Goal: Task Accomplishment & Management: Complete application form

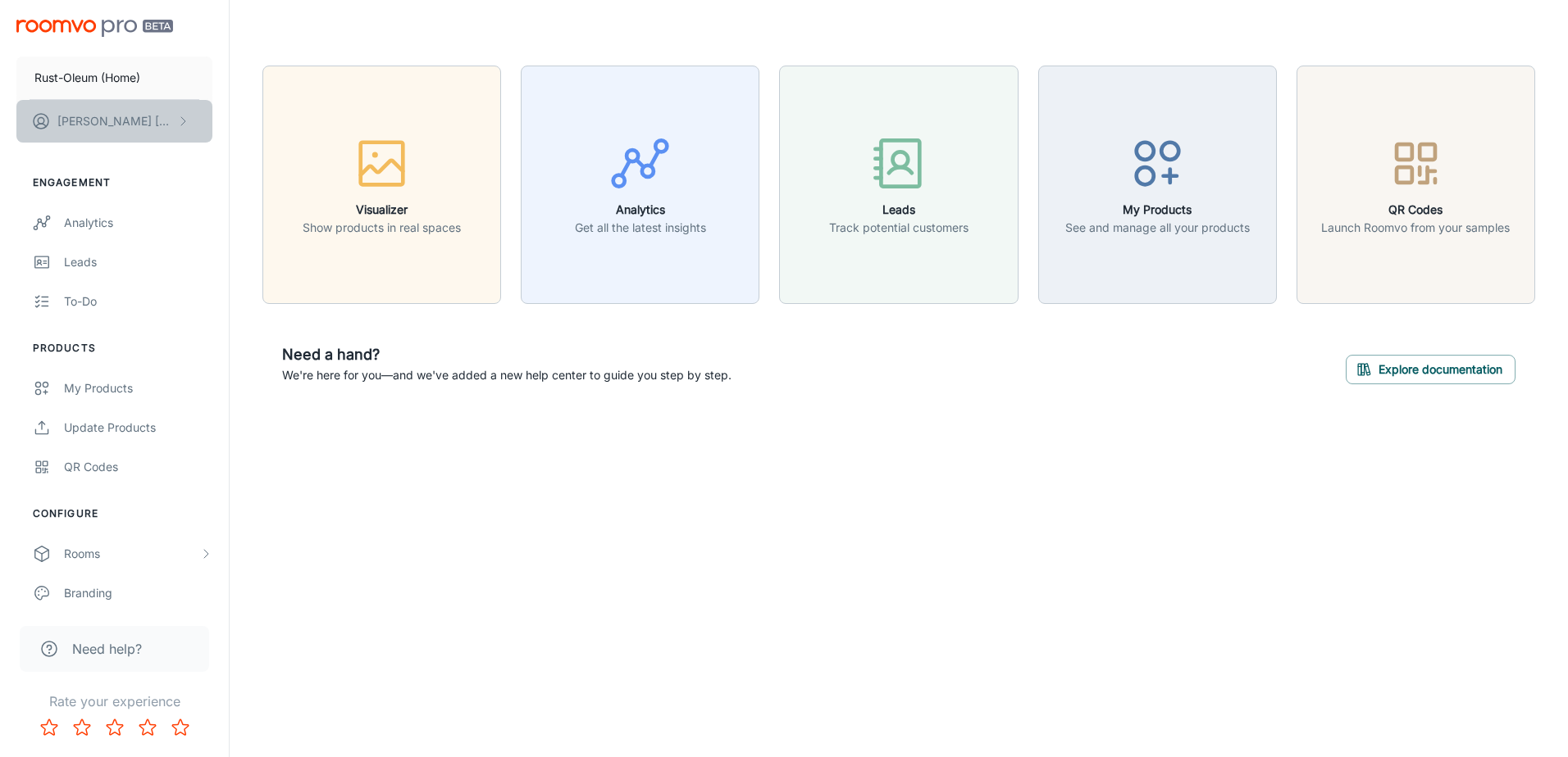
click at [172, 113] on button "[PERSON_NAME]" at bounding box center [114, 121] width 196 height 43
click at [273, 115] on li "User Profile" at bounding box center [256, 120] width 88 height 28
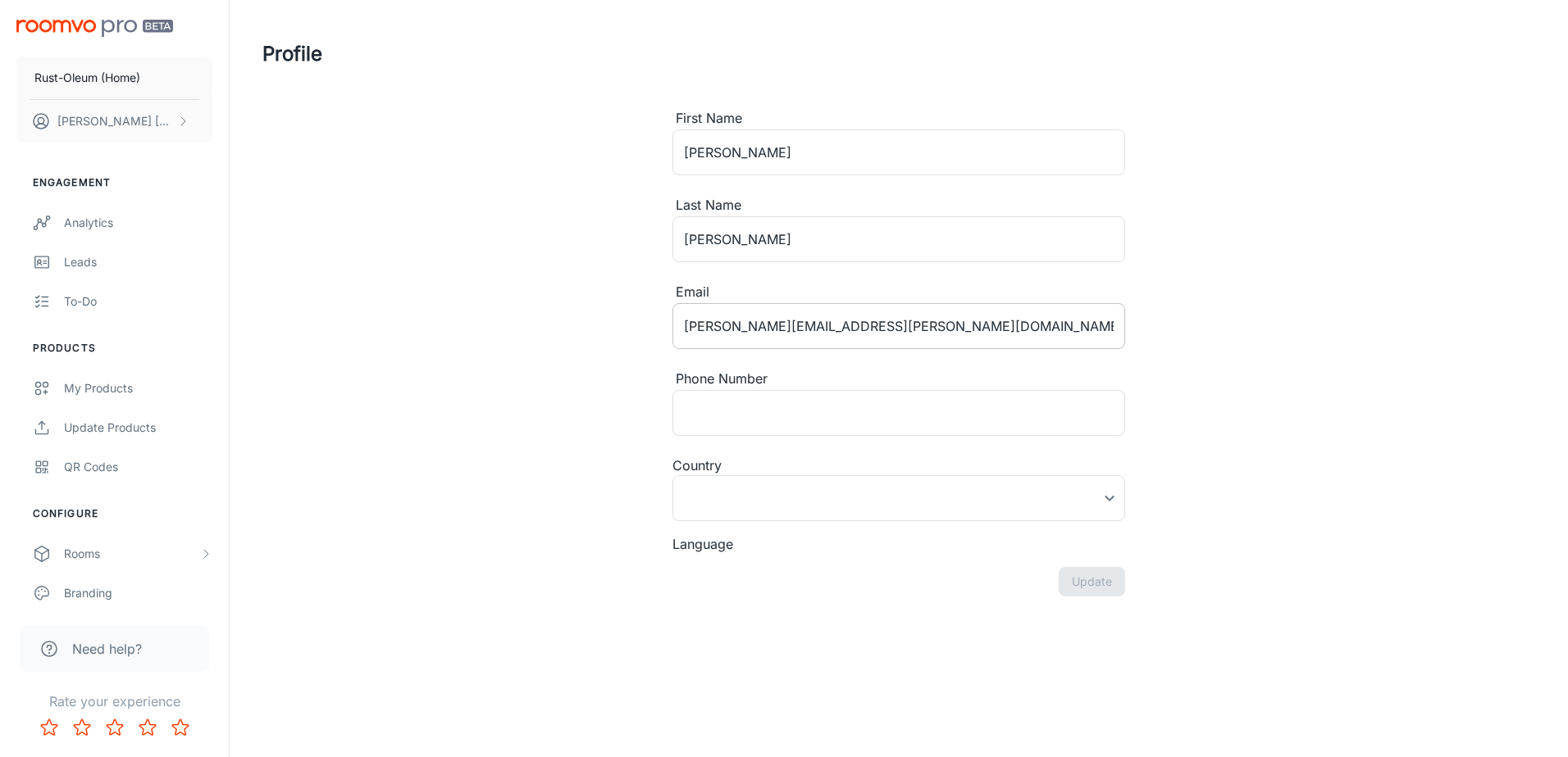
type input "[GEOGRAPHIC_DATA]"
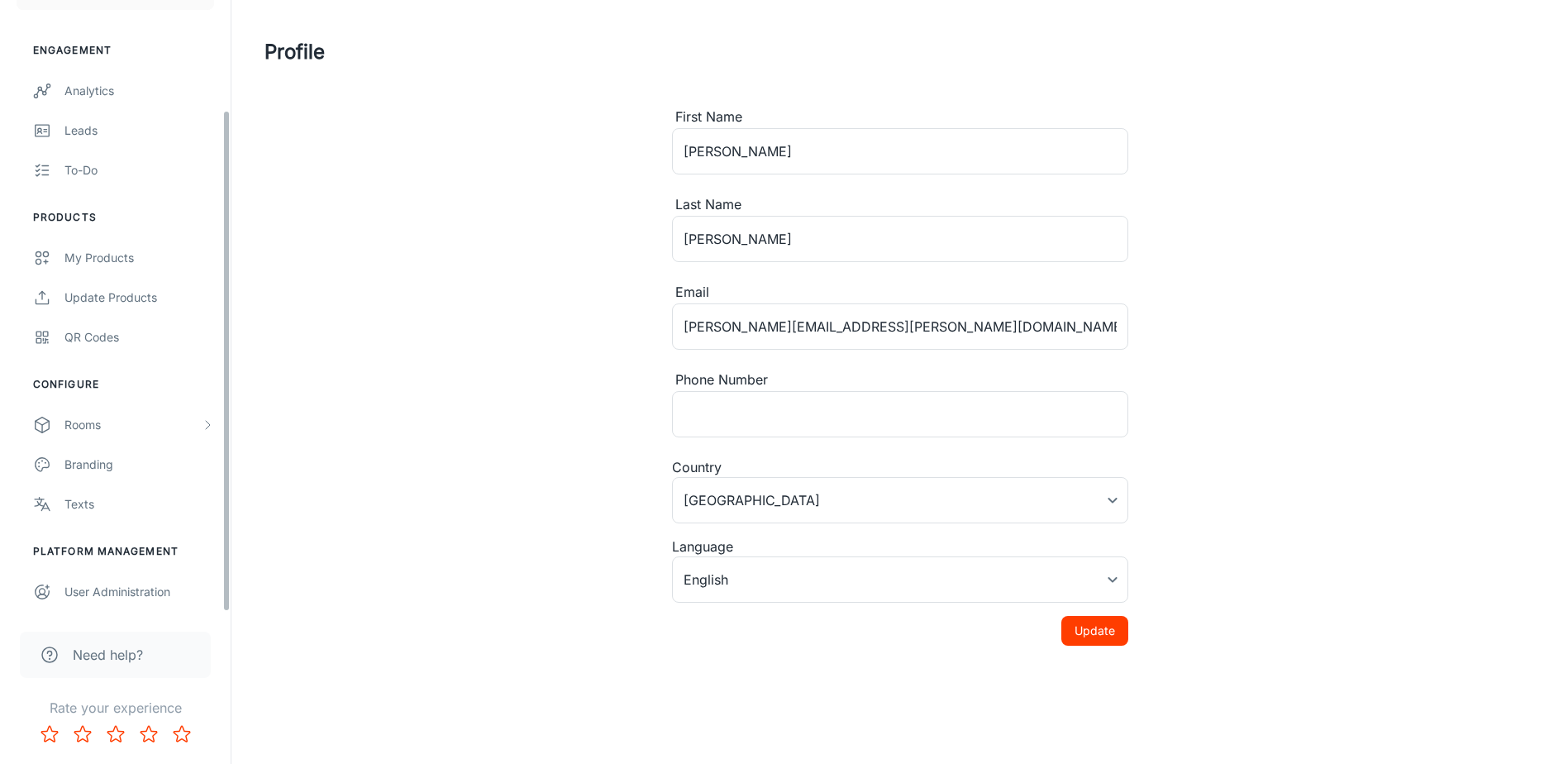
scroll to position [4, 0]
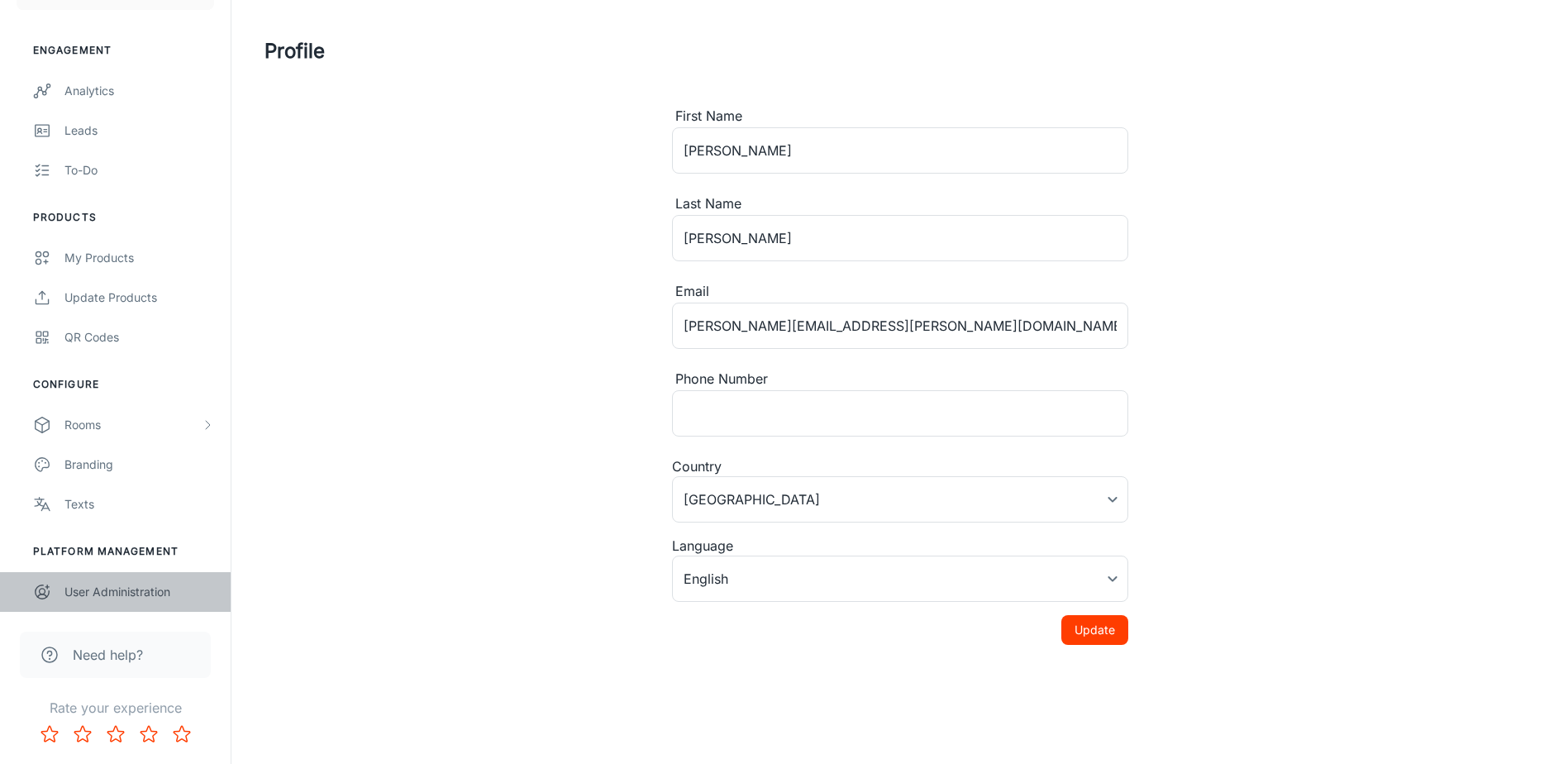
click at [106, 592] on div "User Administration" at bounding box center [139, 592] width 149 height 18
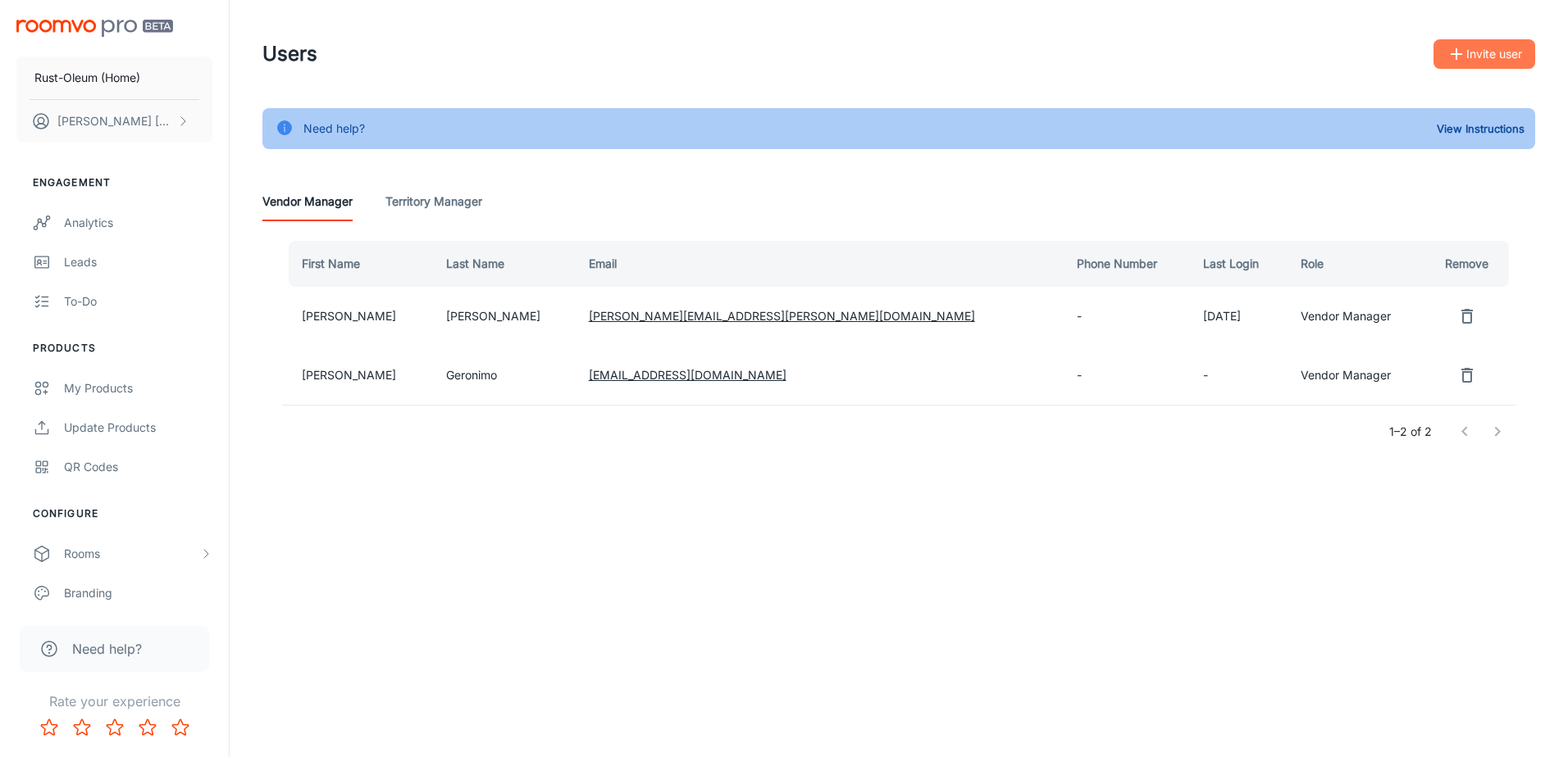
click at [1478, 54] on button "Invite user" at bounding box center [1484, 54] width 102 height 30
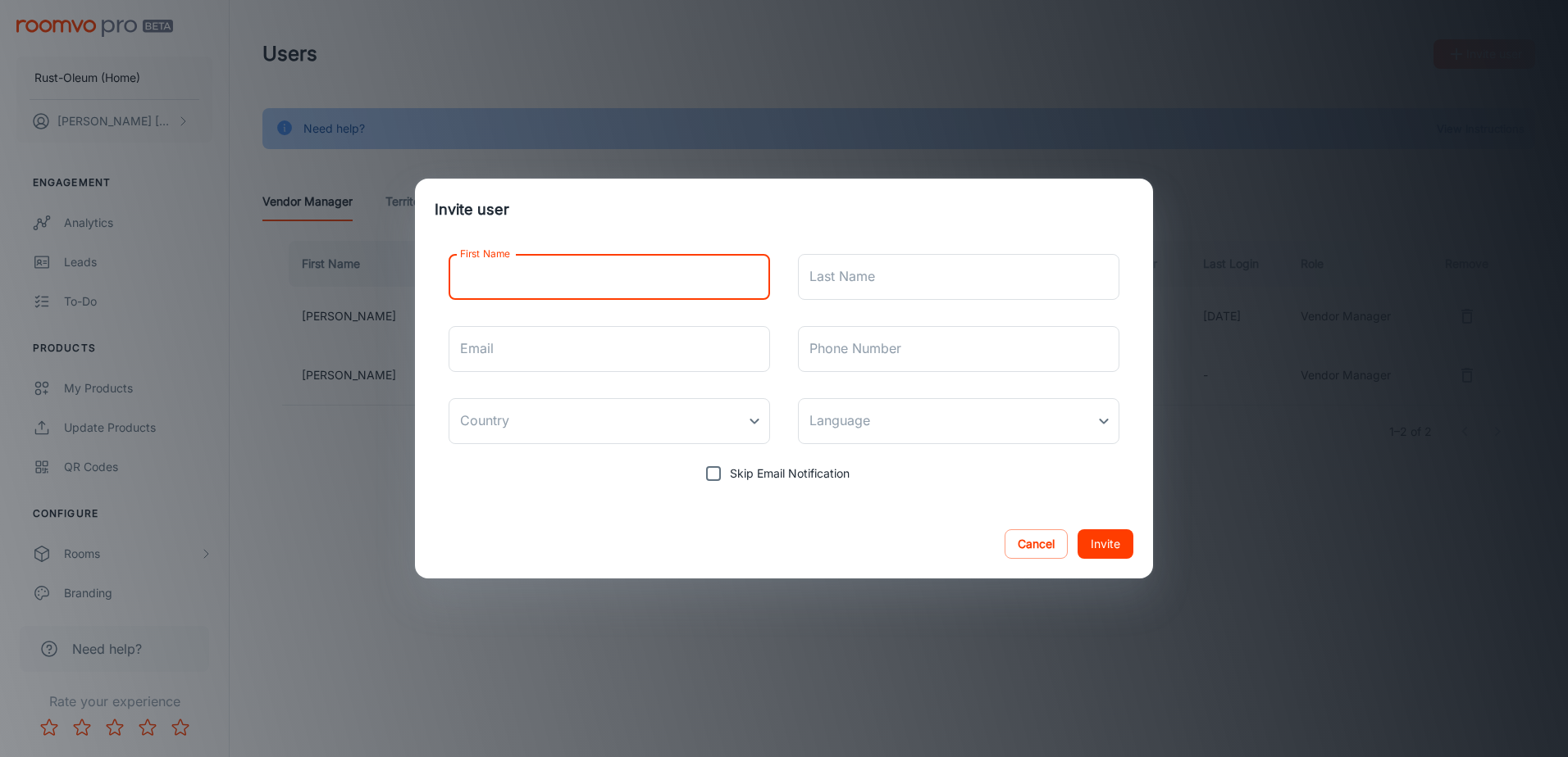
click at [494, 276] on input "First Name" at bounding box center [609, 277] width 321 height 46
type input "[PERSON_NAME]"
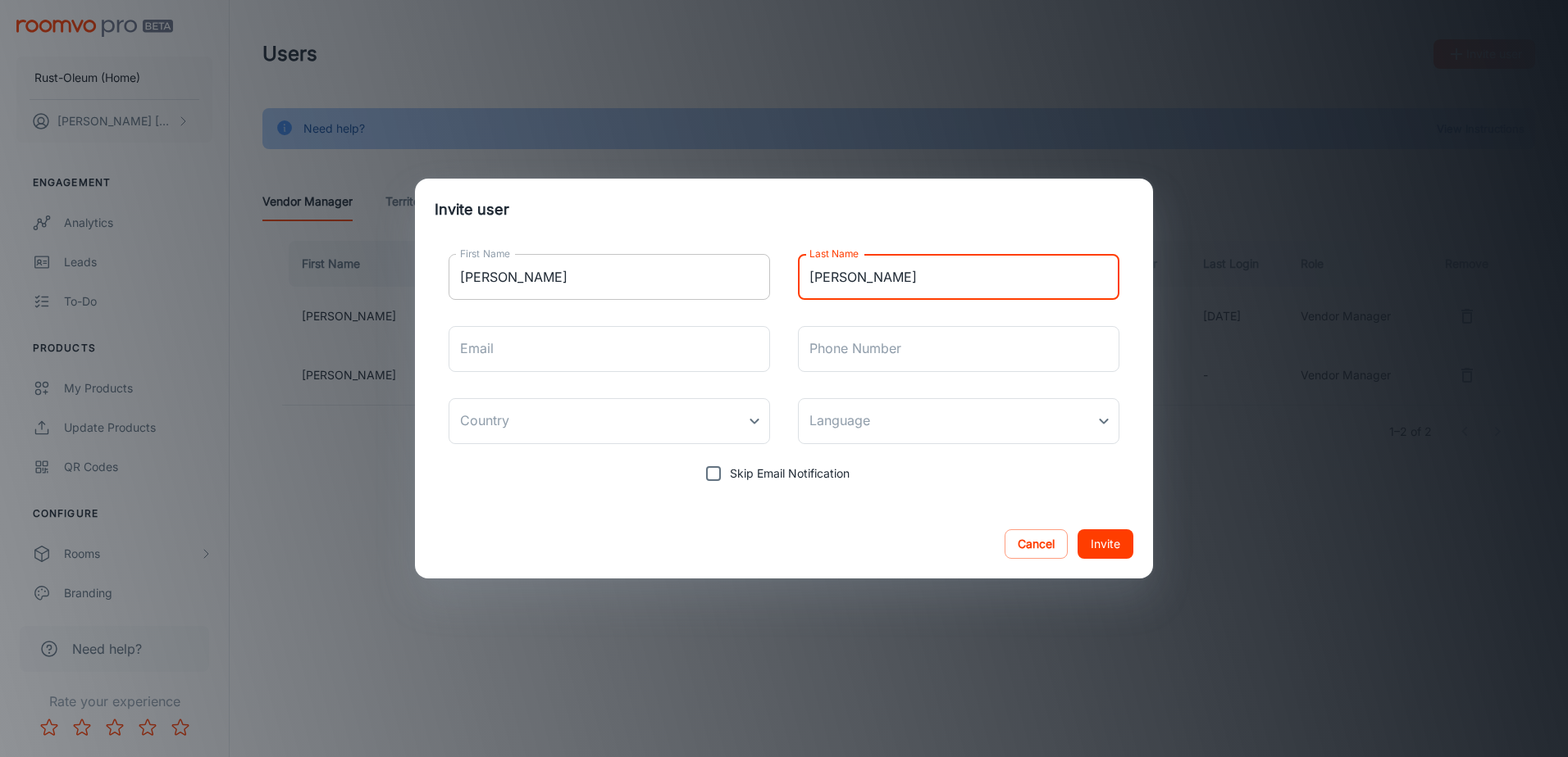
type input "[PERSON_NAME]"
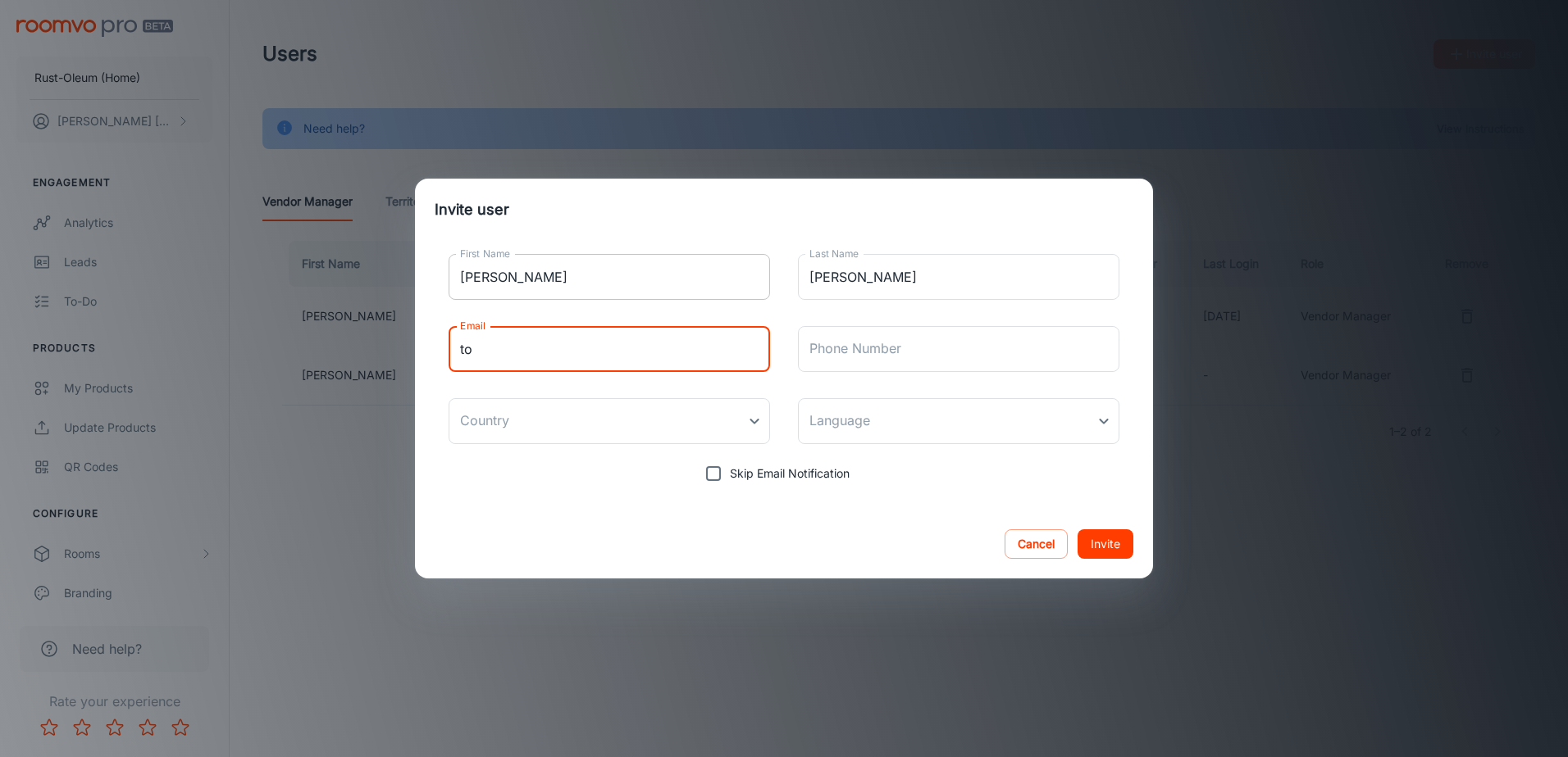
type input "t"
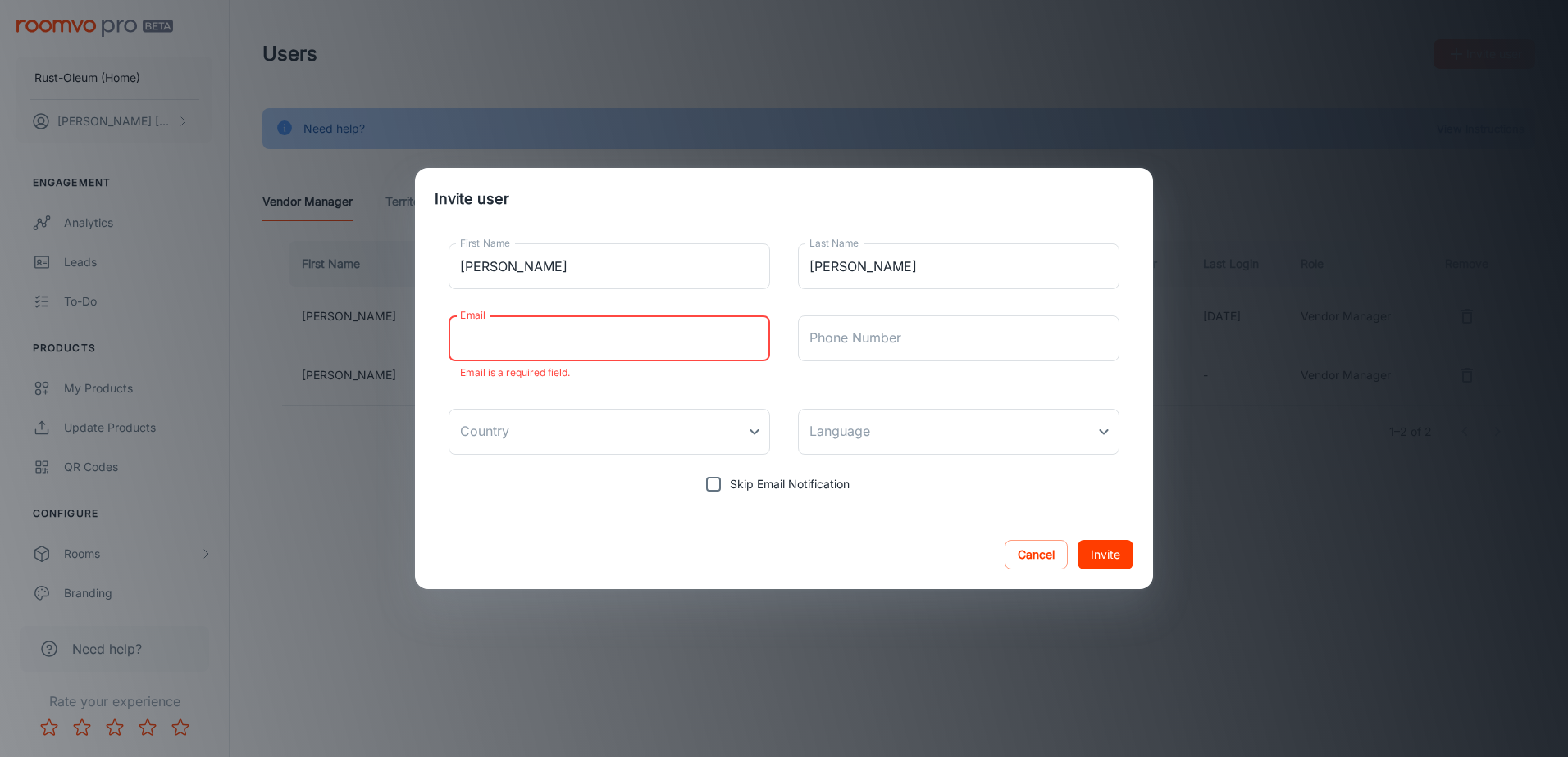
click at [497, 341] on input "Email" at bounding box center [609, 338] width 321 height 46
drag, startPoint x: 498, startPoint y: 344, endPoint x: 483, endPoint y: 343, distance: 15.0
click at [482, 343] on input "Email" at bounding box center [609, 338] width 321 height 46
paste input "[PERSON_NAME][EMAIL_ADDRESS][PERSON_NAME][DOMAIN_NAME]"
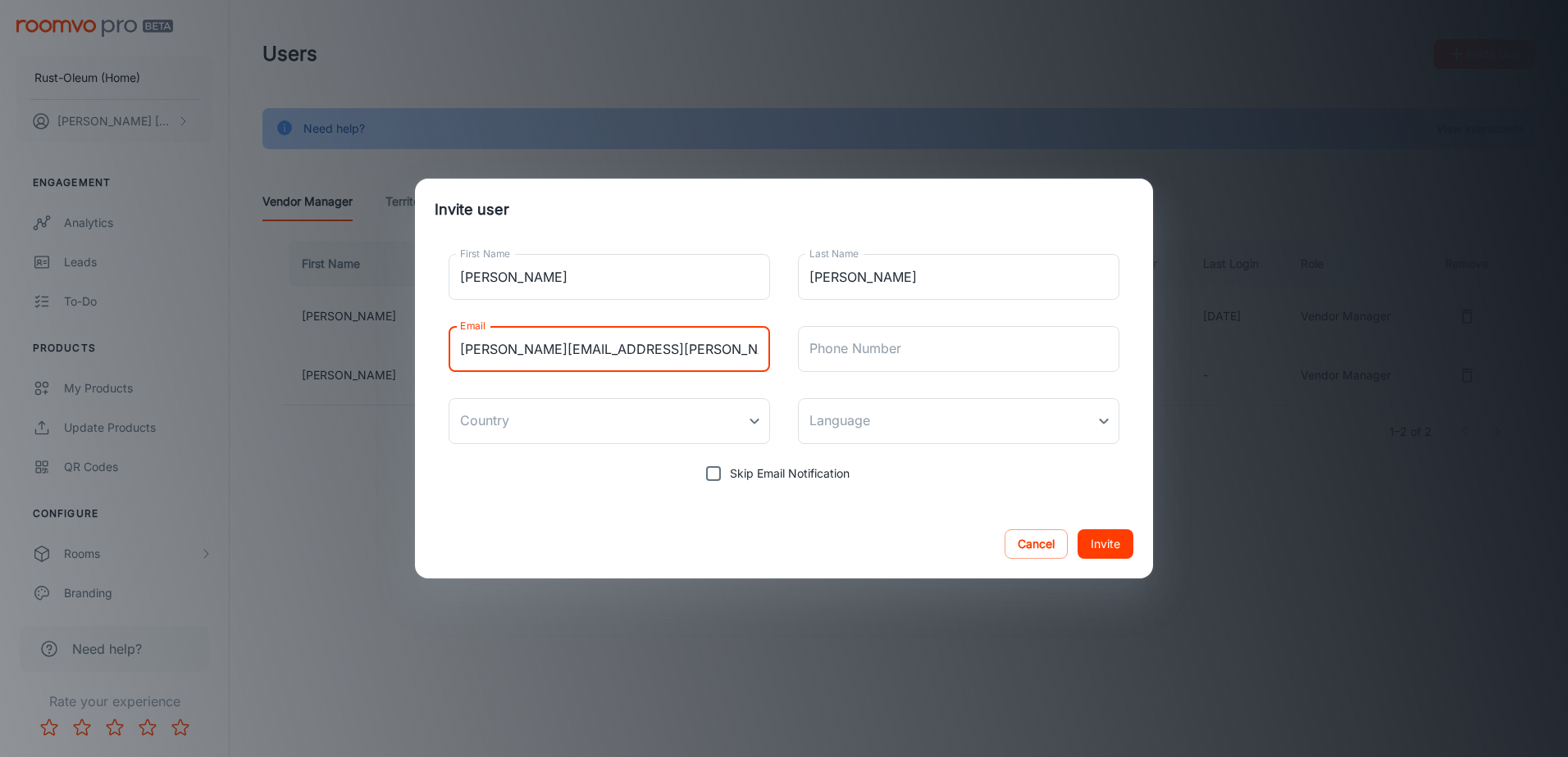
type input "[PERSON_NAME][EMAIL_ADDRESS][PERSON_NAME][DOMAIN_NAME]"
click at [652, 531] on div "Cancel Invite" at bounding box center [784, 544] width 738 height 69
click at [605, 421] on body "Rust-Oleum (Home) [PERSON_NAME] Engagement Analytics Leads To-do Products My Pr…" at bounding box center [784, 378] width 1568 height 757
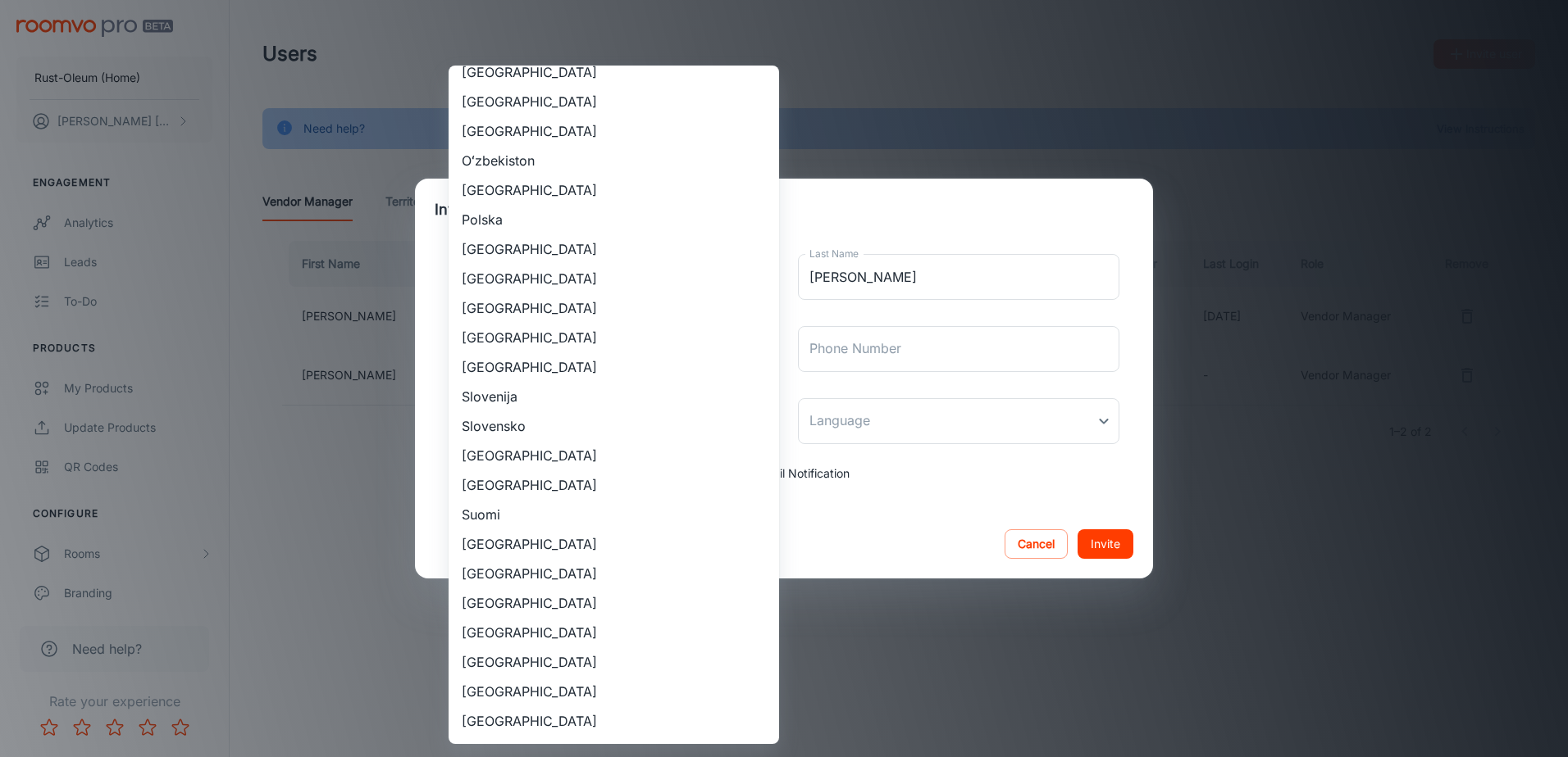
scroll to position [1311, 0]
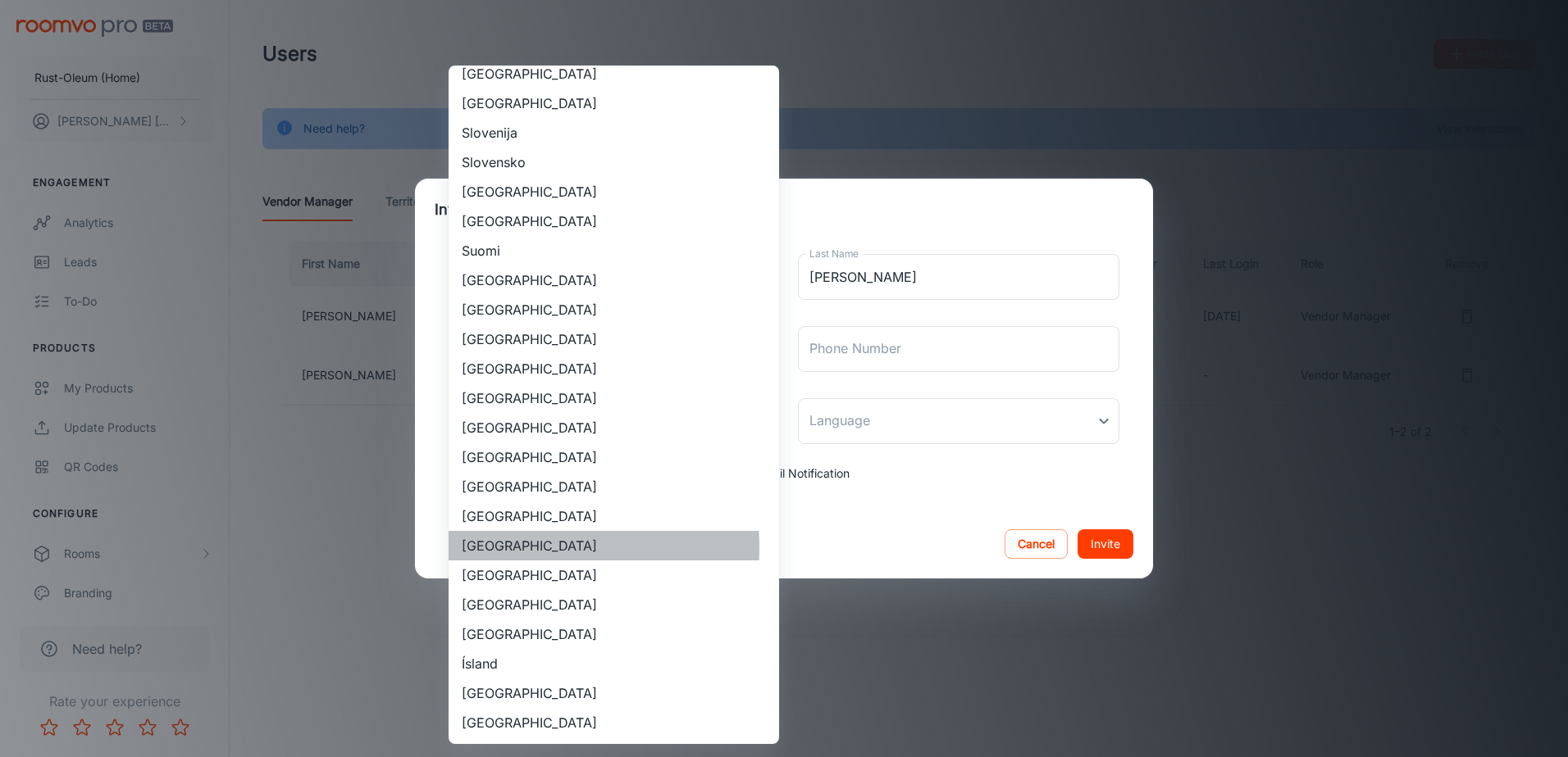
click at [497, 547] on li "[GEOGRAPHIC_DATA]" at bounding box center [614, 546] width 331 height 30
type input "[GEOGRAPHIC_DATA]"
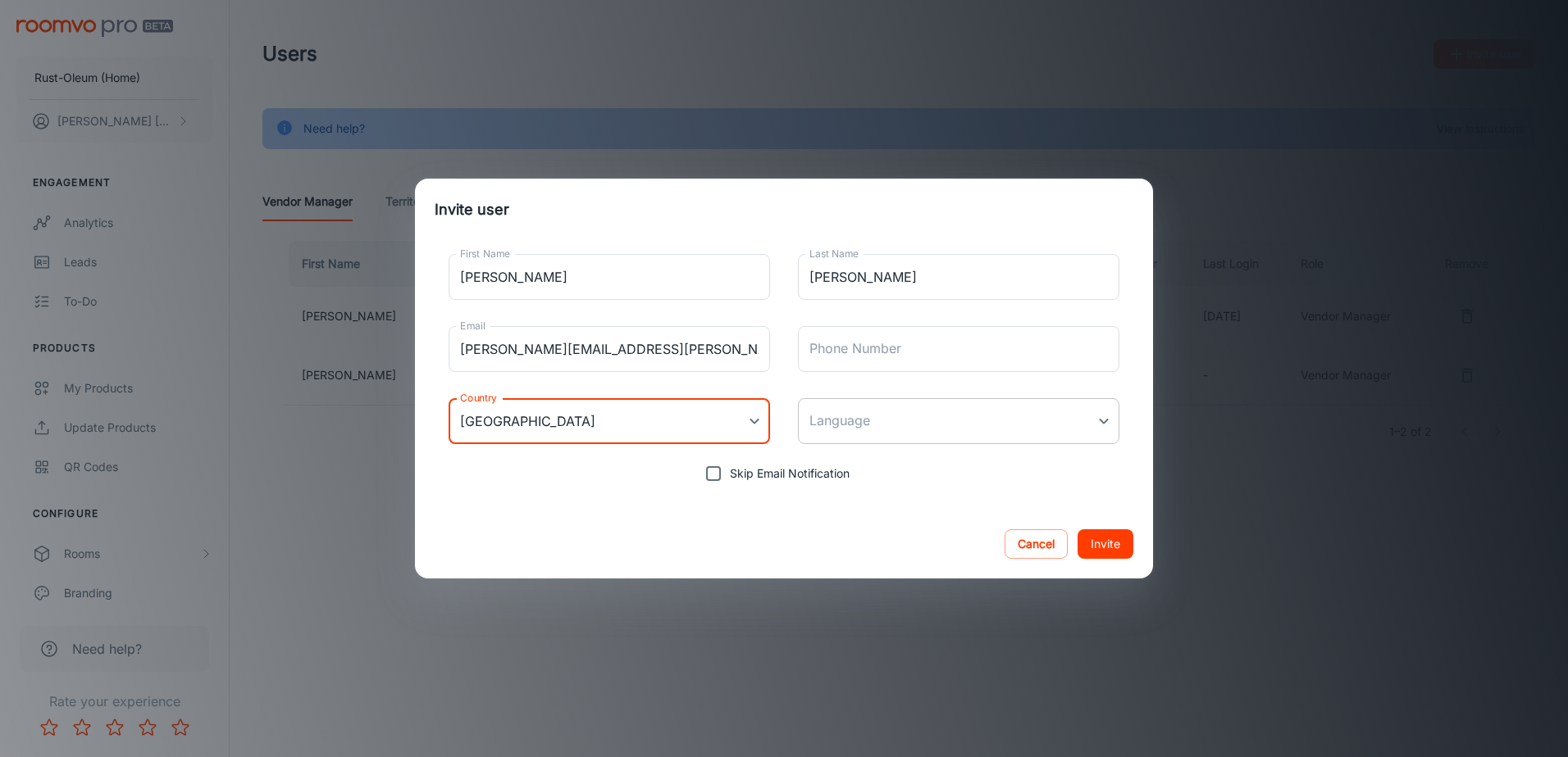
click at [894, 413] on body "Rust-Oleum (Home) [PERSON_NAME] Engagement Analytics Leads To-do Products My Pr…" at bounding box center [784, 378] width 1568 height 757
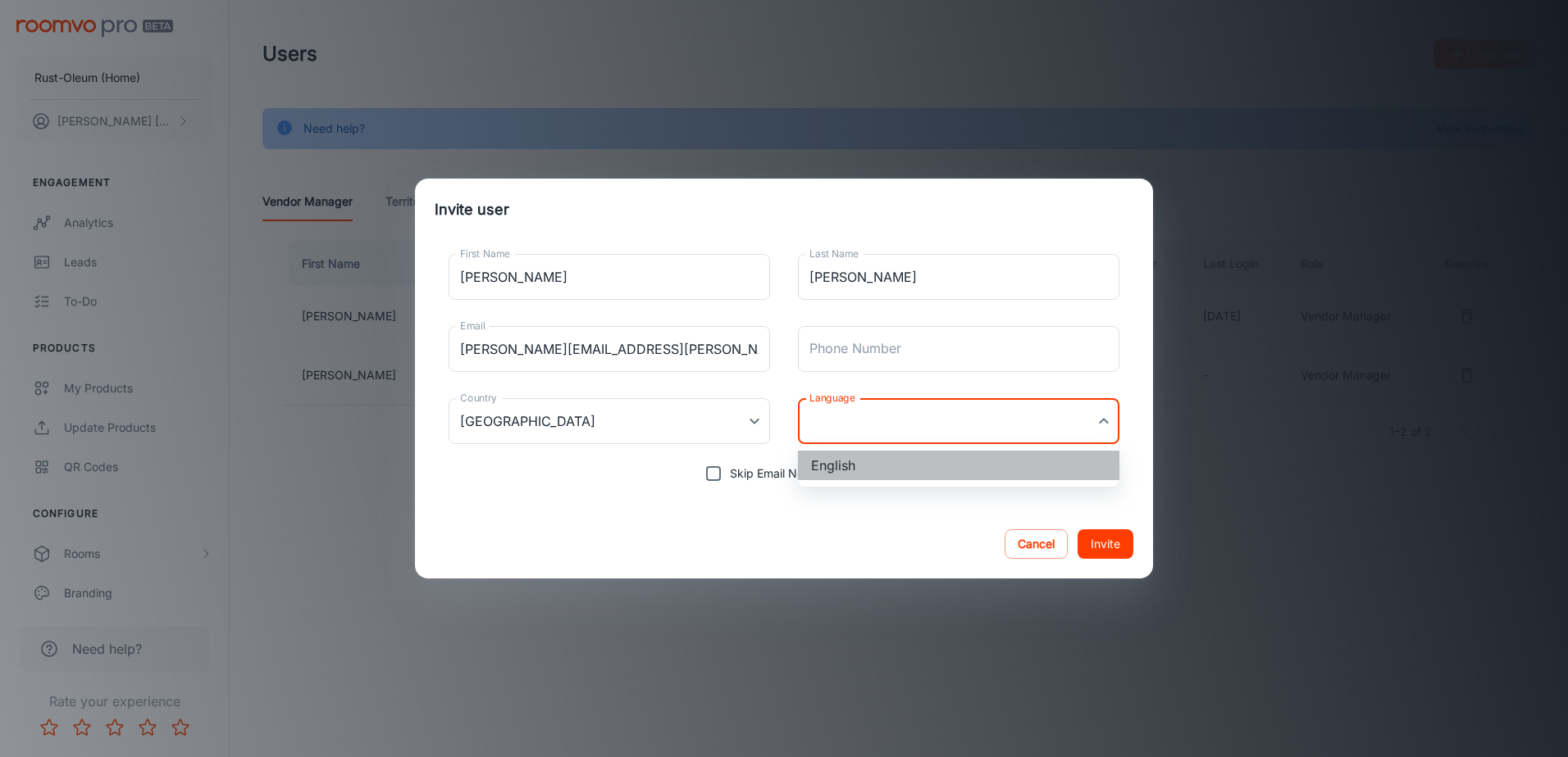
click at [824, 470] on li "English" at bounding box center [958, 466] width 321 height 30
type input "en-us"
click at [1105, 541] on button "Invite" at bounding box center [1105, 544] width 56 height 30
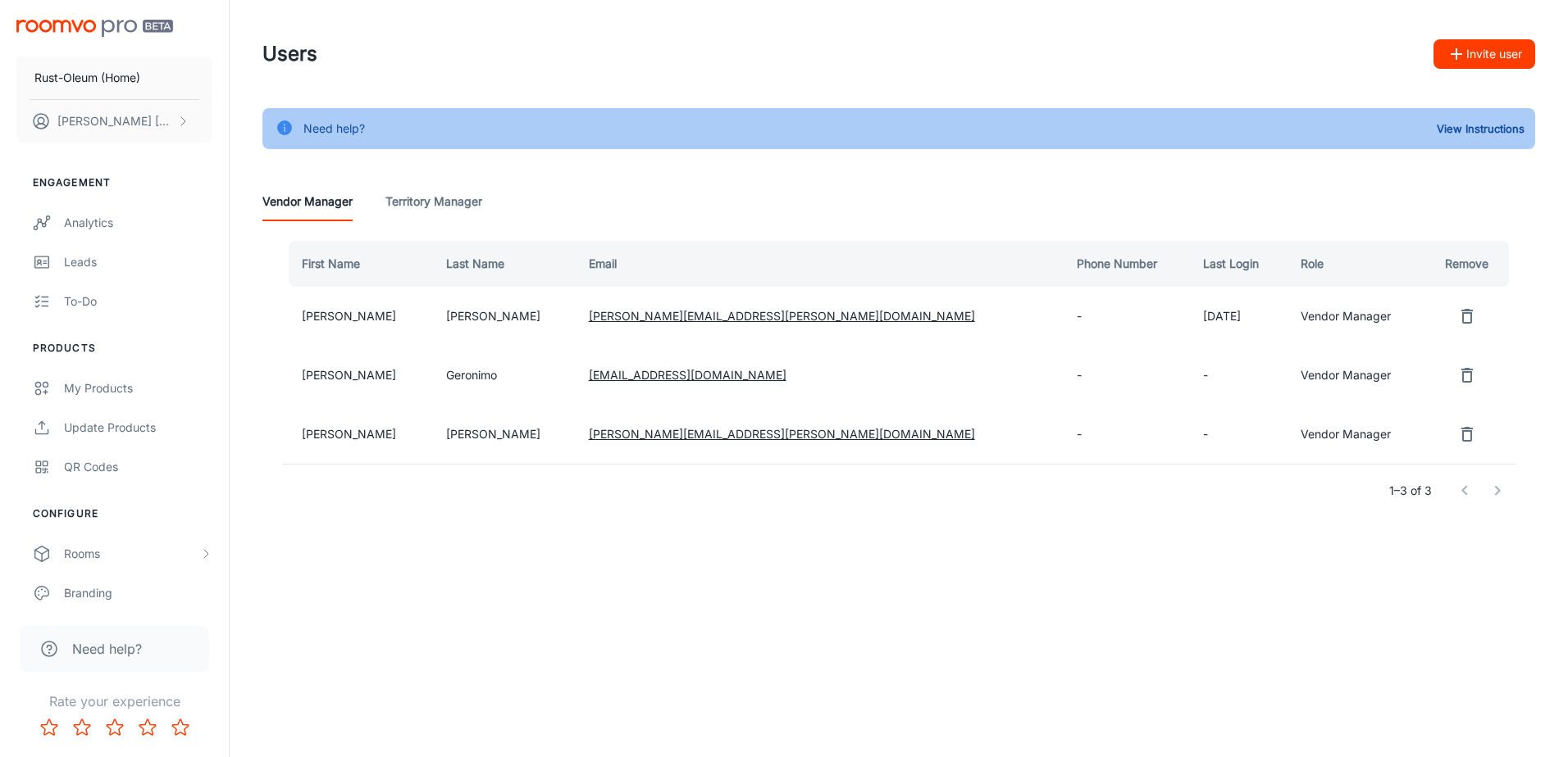
click at [1467, 47] on button "Invite user" at bounding box center [1484, 54] width 102 height 30
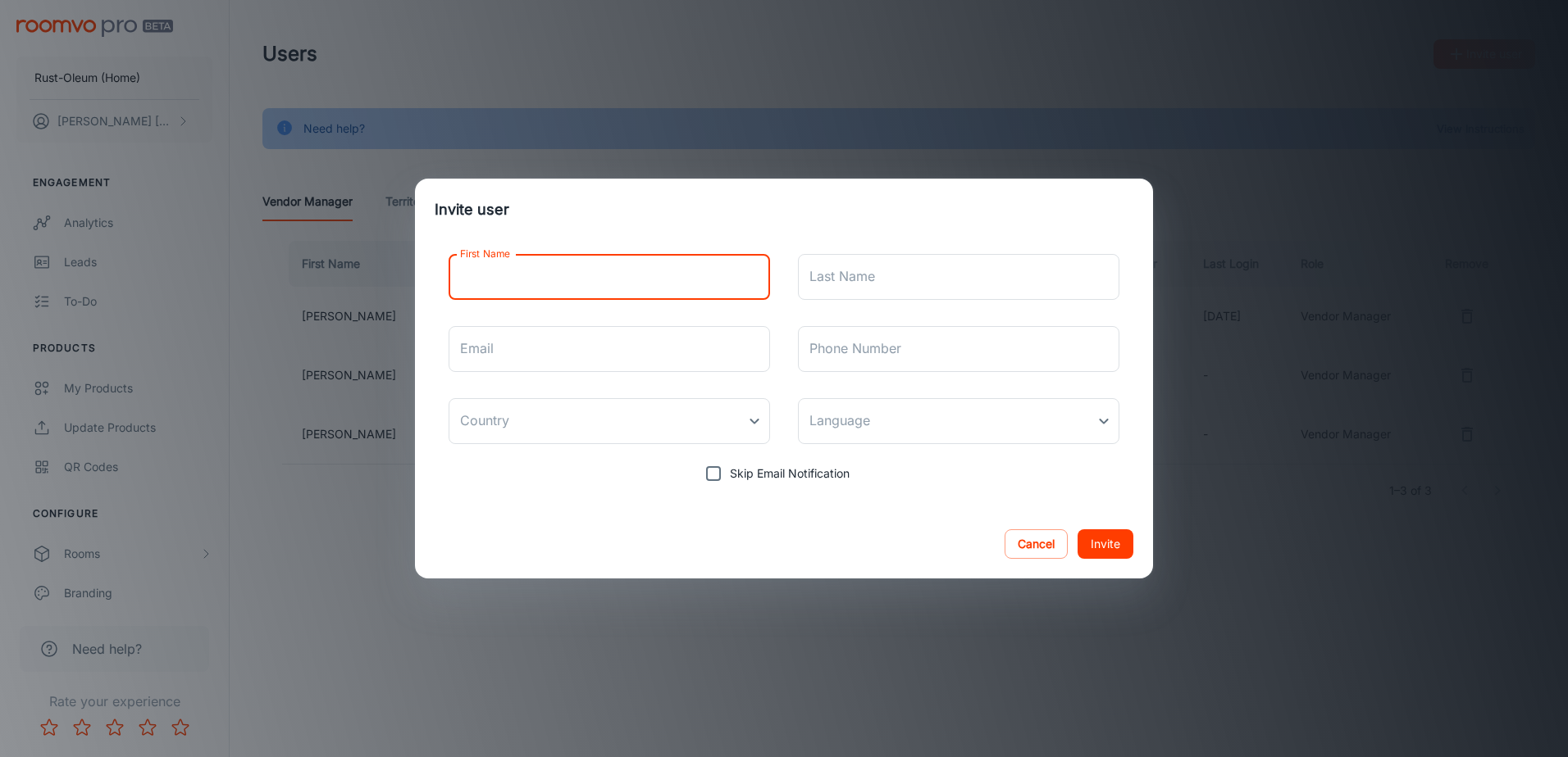
drag, startPoint x: 492, startPoint y: 279, endPoint x: 562, endPoint y: 193, distance: 110.9
click at [494, 273] on input "First Name" at bounding box center [609, 277] width 321 height 46
type input "[PERSON_NAME]"
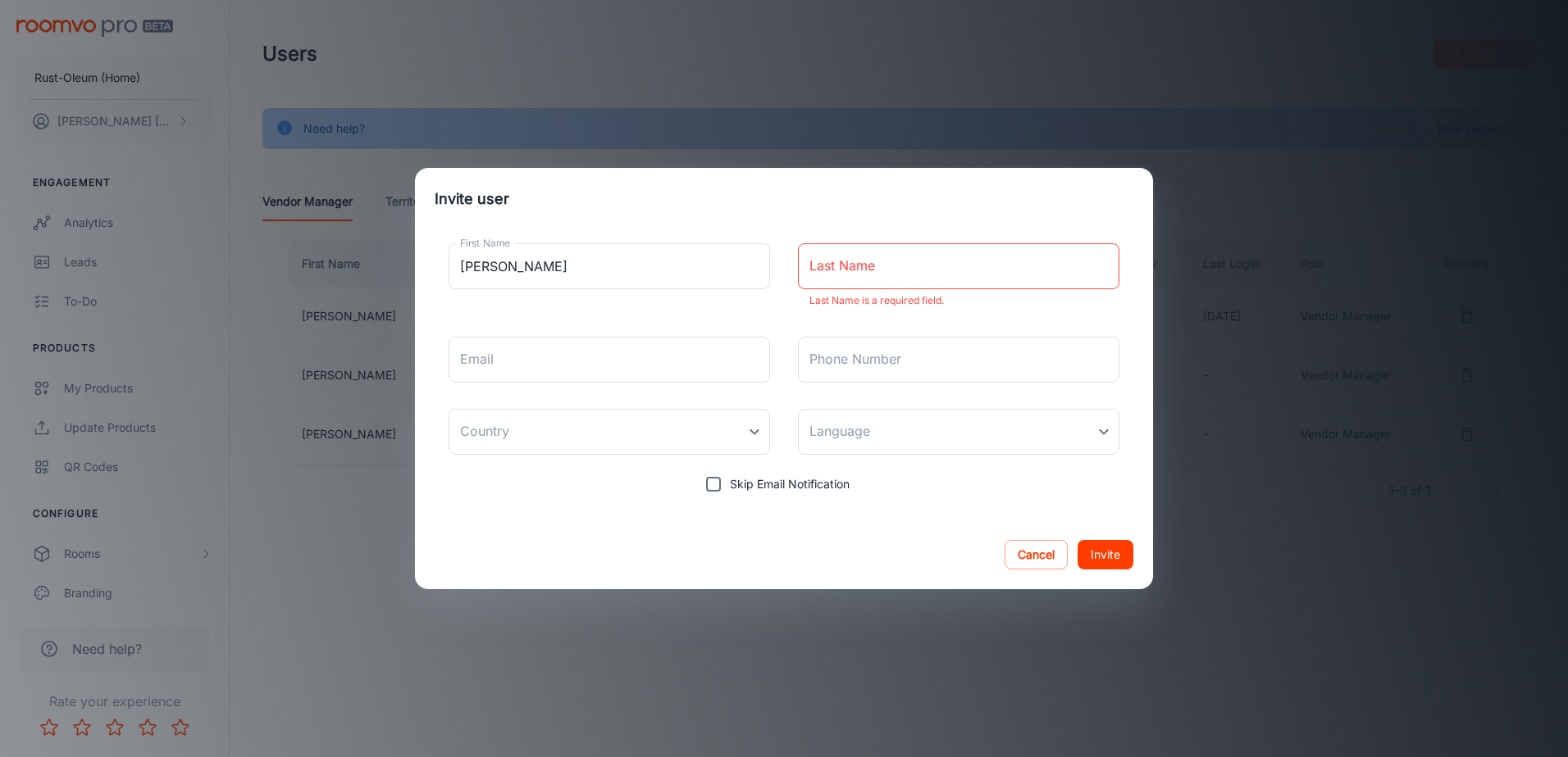
click at [851, 270] on input "Last Name" at bounding box center [958, 266] width 321 height 46
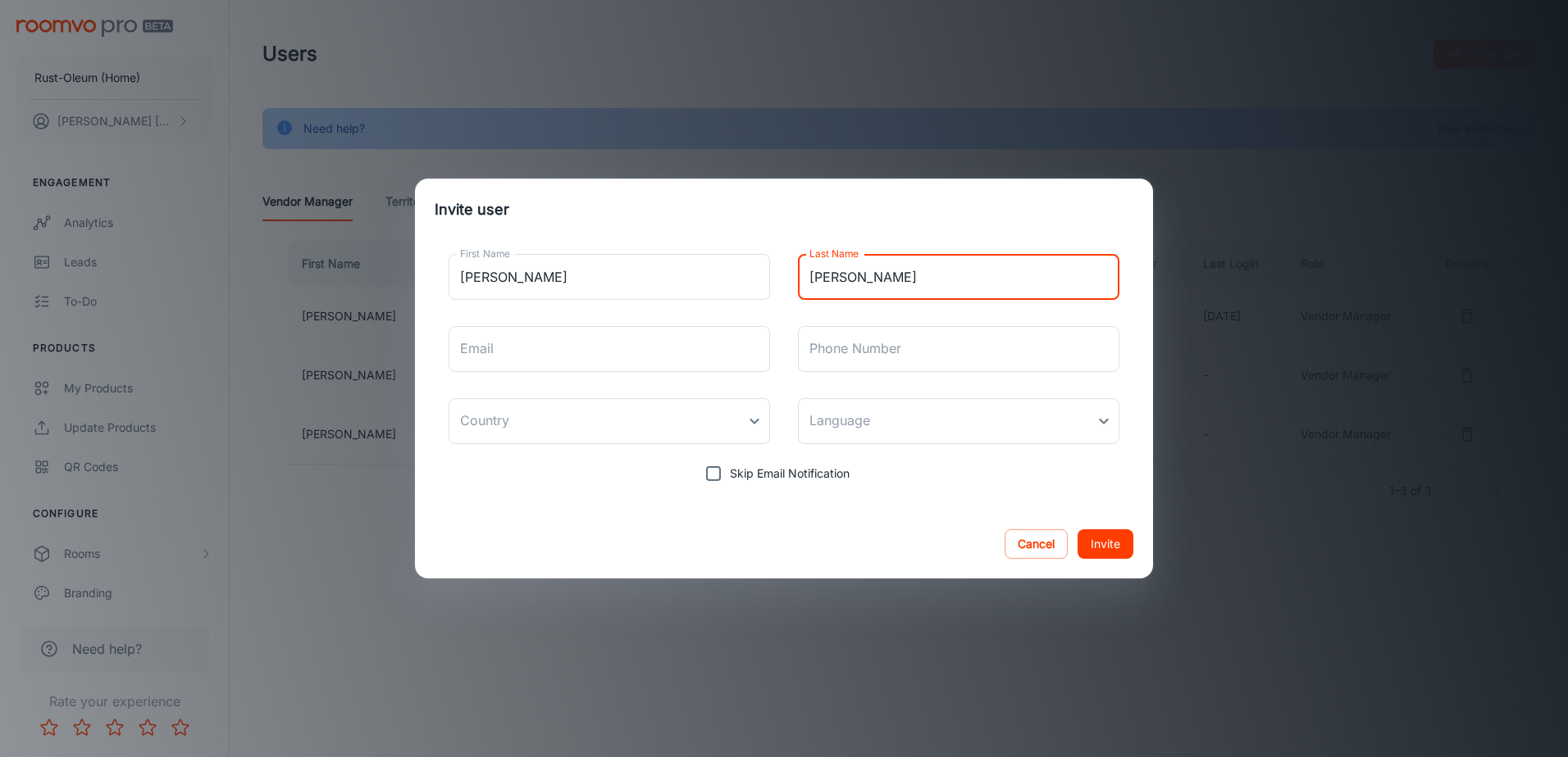
type input "[PERSON_NAME]"
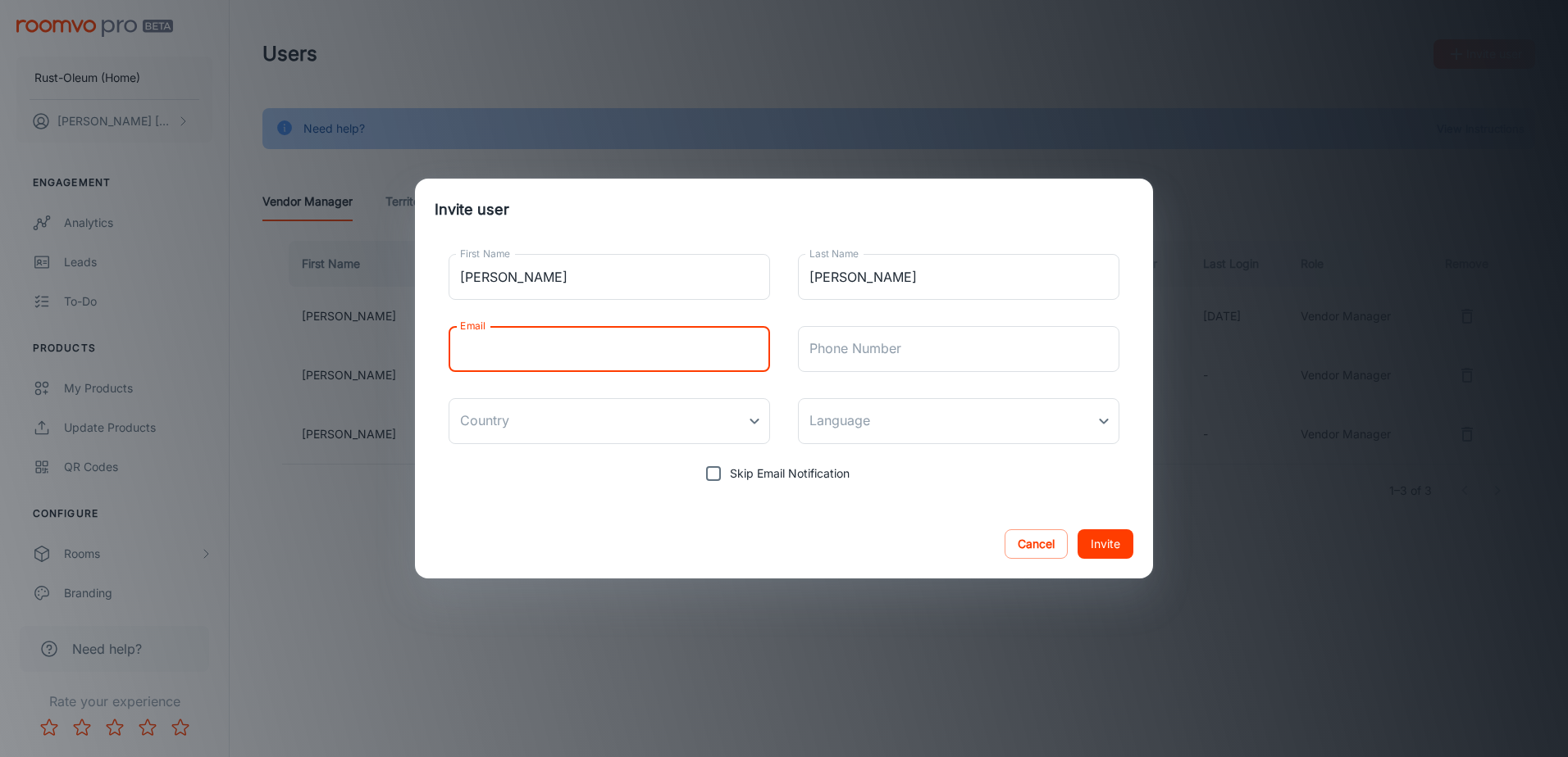
paste input "[PERSON_NAME][EMAIL_ADDRESS][PERSON_NAME][DOMAIN_NAME]"
type input "[PERSON_NAME][EMAIL_ADDRESS][PERSON_NAME][DOMAIN_NAME]"
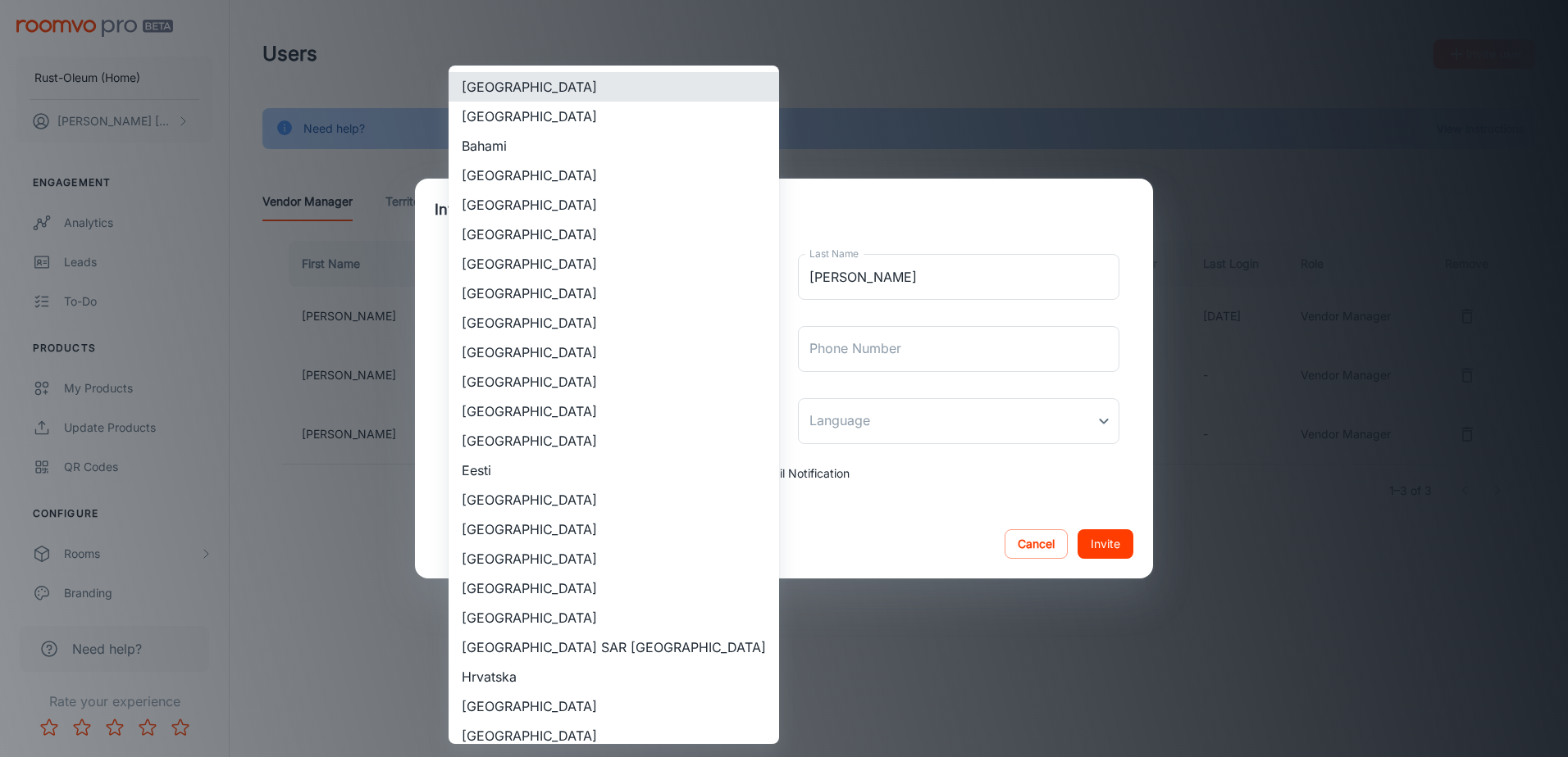
click at [638, 424] on body "Rust-Oleum (Home) [PERSON_NAME] Engagement Analytics Leads To-do Products My Pr…" at bounding box center [784, 378] width 1568 height 757
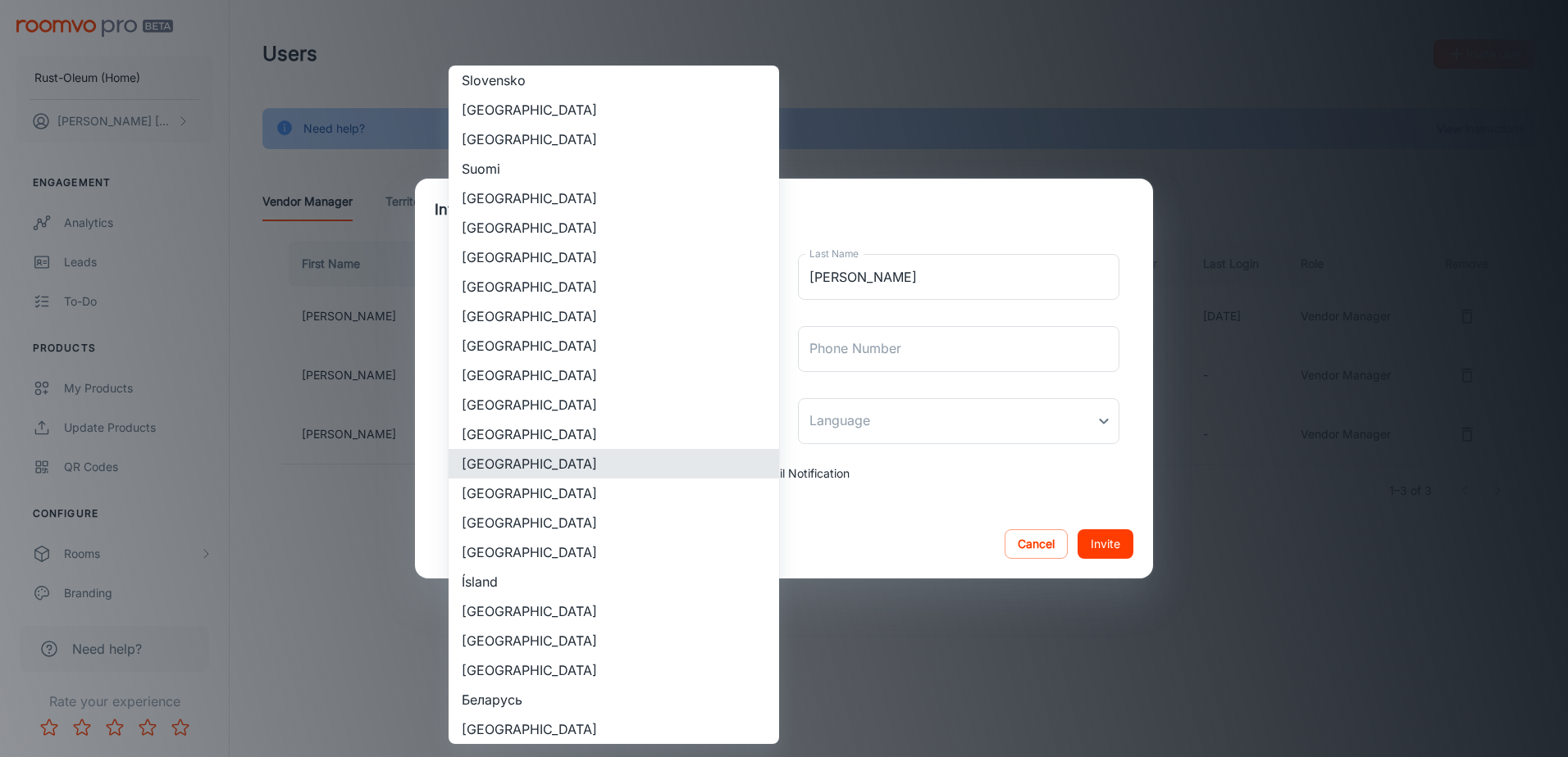
type input "[GEOGRAPHIC_DATA]"
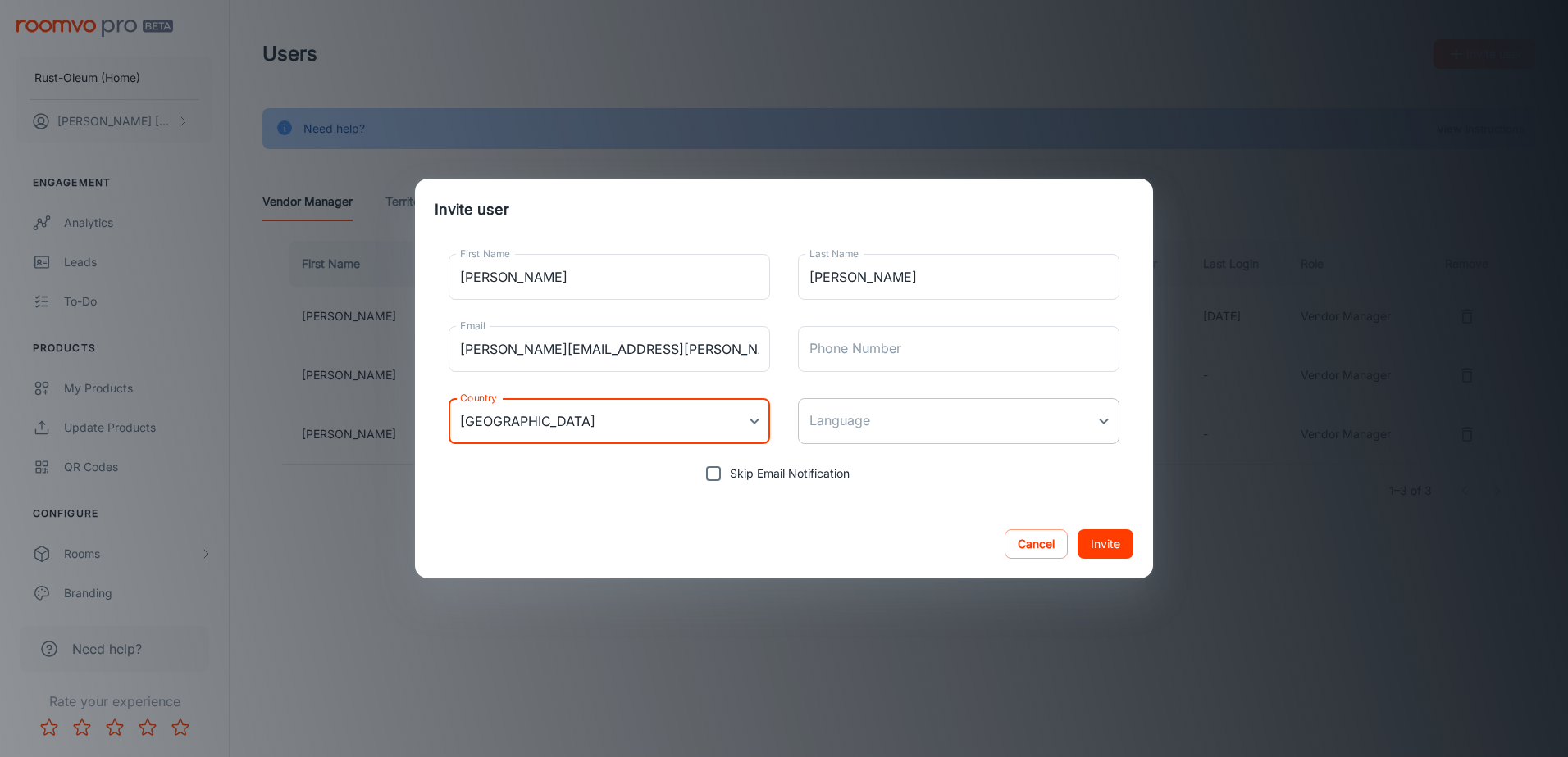
click at [927, 427] on body "Rust-Oleum (Home) [PERSON_NAME] Engagement Analytics Leads To-do Products My Pr…" at bounding box center [784, 378] width 1568 height 757
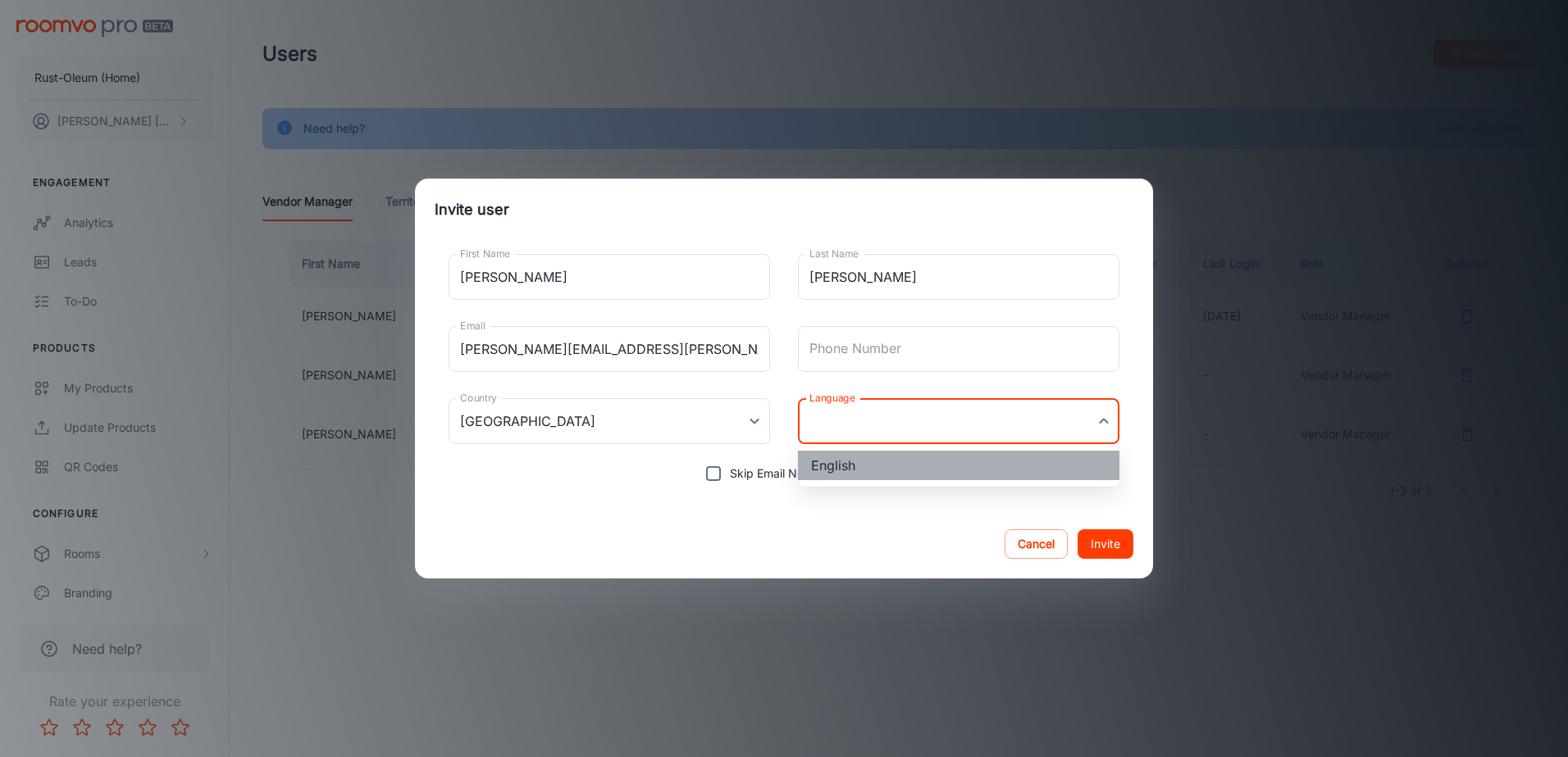
click at [869, 472] on li "English" at bounding box center [958, 466] width 321 height 30
type input "en-us"
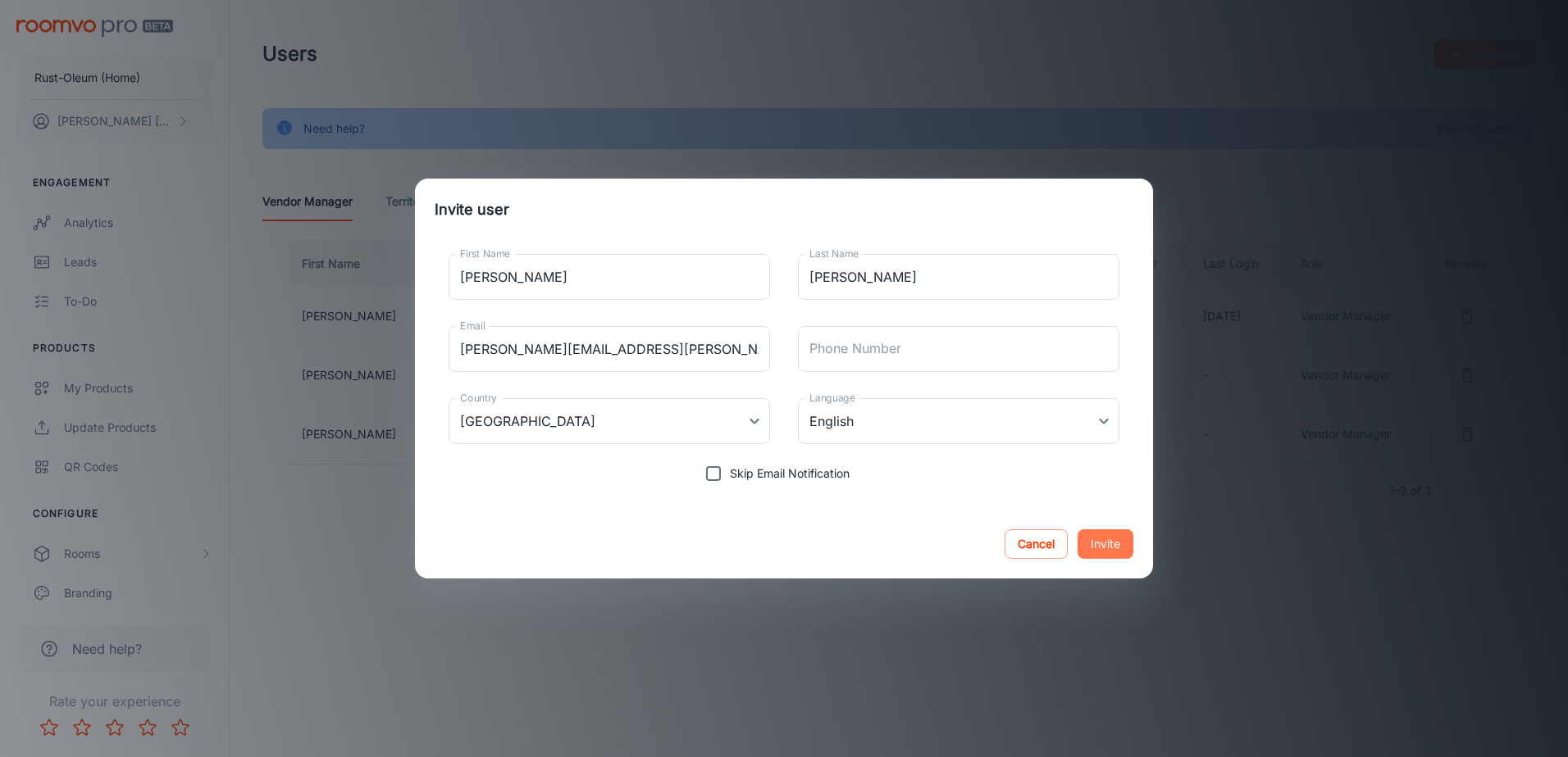
click at [1112, 542] on button "Invite" at bounding box center [1105, 544] width 56 height 30
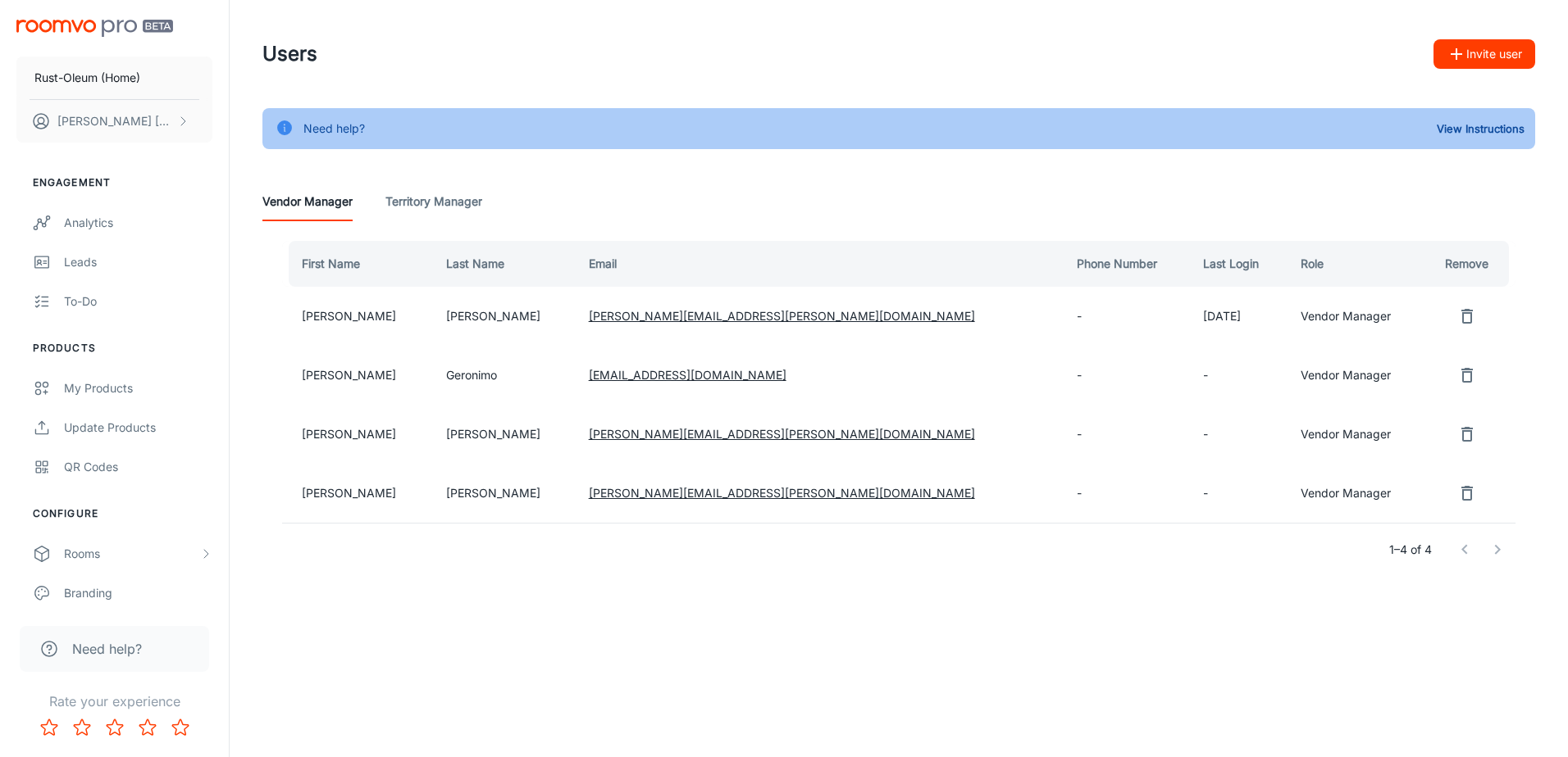
click at [1490, 53] on button "Invite user" at bounding box center [1484, 54] width 102 height 30
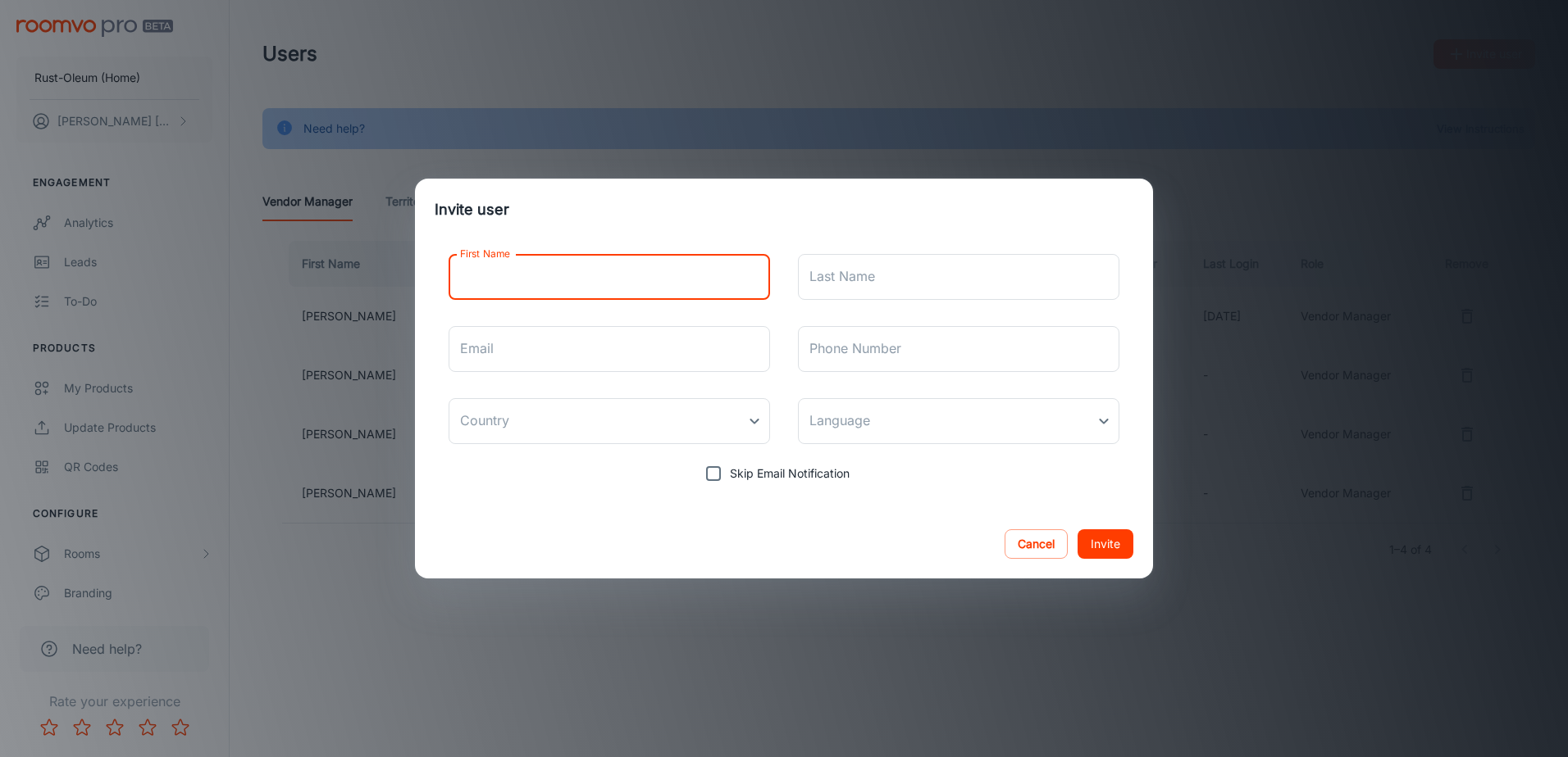
drag, startPoint x: 498, startPoint y: 277, endPoint x: 542, endPoint y: 262, distance: 46.5
click at [501, 272] on input "First Name" at bounding box center [609, 277] width 321 height 46
type input "[PERSON_NAME]"
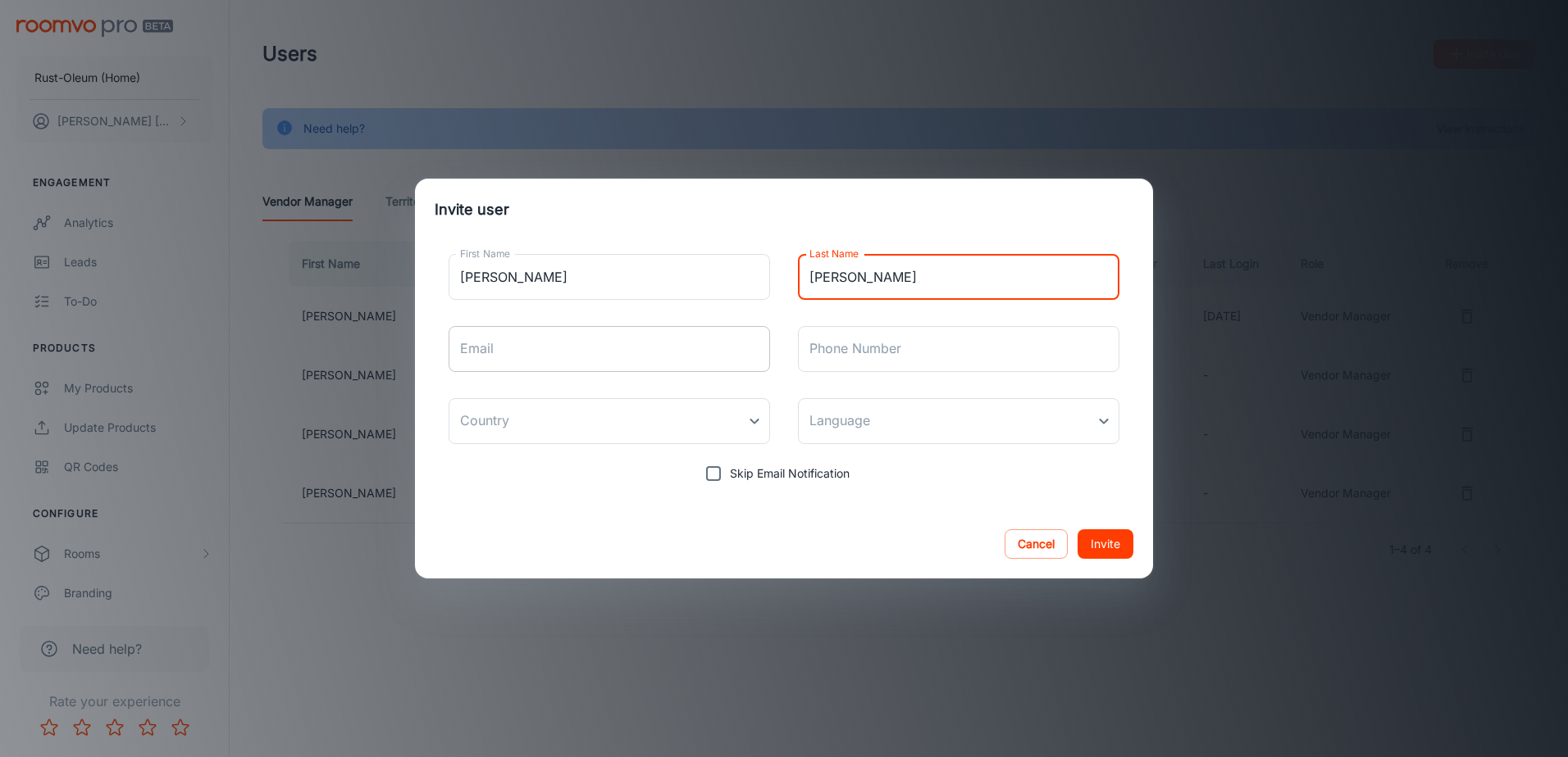
type input "[PERSON_NAME]"
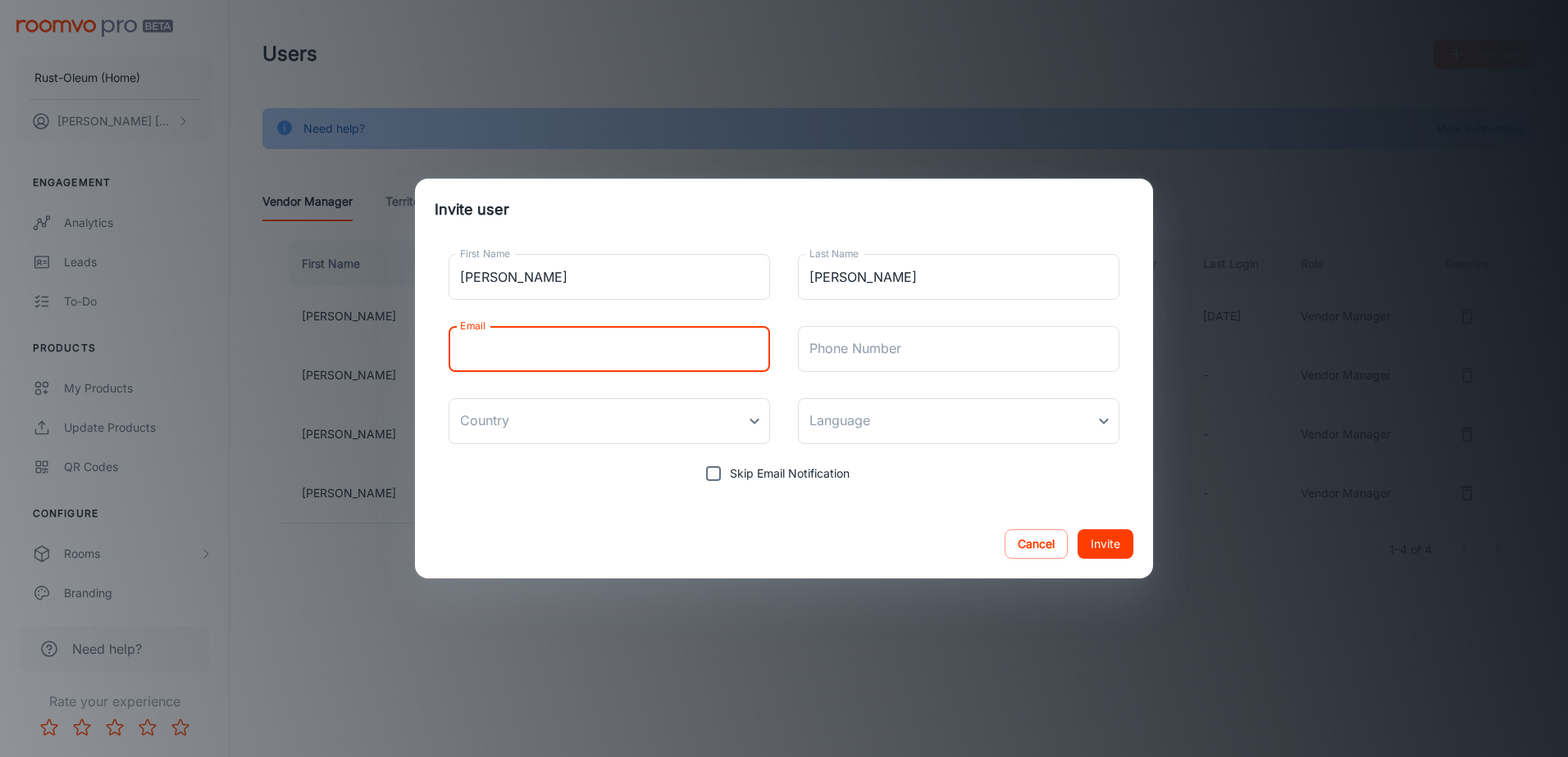
click at [514, 355] on input "Email" at bounding box center [609, 349] width 321 height 46
paste input "[PERSON_NAME][EMAIL_ADDRESS][PERSON_NAME][DOMAIN_NAME]"
type input "[PERSON_NAME][EMAIL_ADDRESS][PERSON_NAME][DOMAIN_NAME]"
click at [661, 405] on body "Rust-Oleum (Home) [PERSON_NAME] Engagement Analytics Leads To-do Products My Pr…" at bounding box center [784, 378] width 1568 height 757
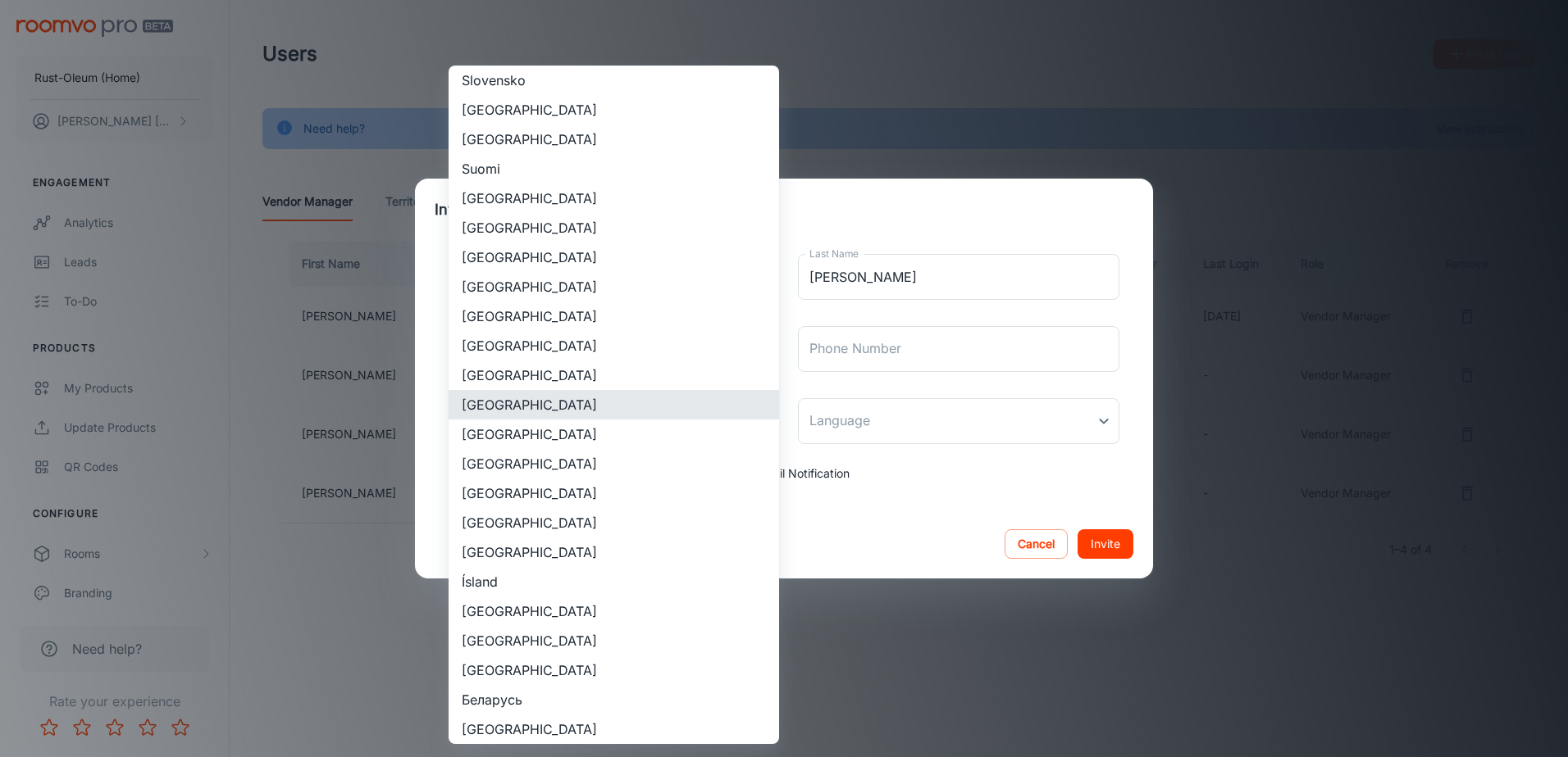
click at [514, 470] on li "[GEOGRAPHIC_DATA]" at bounding box center [614, 464] width 331 height 30
type input "[GEOGRAPHIC_DATA]"
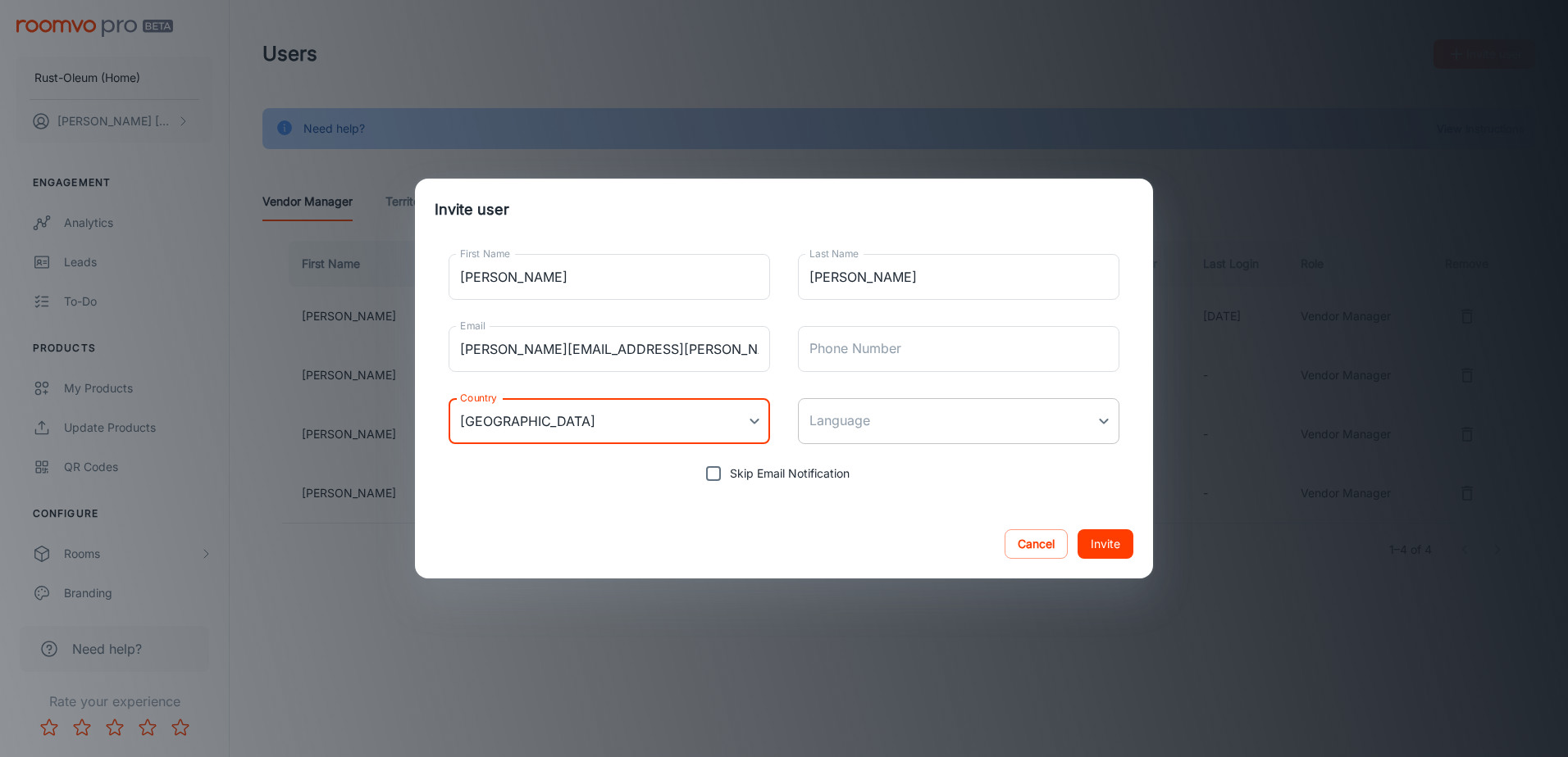
click at [861, 425] on body "Rust-Oleum (Home) [PERSON_NAME] Engagement Analytics Leads To-do Products My Pr…" at bounding box center [784, 378] width 1568 height 757
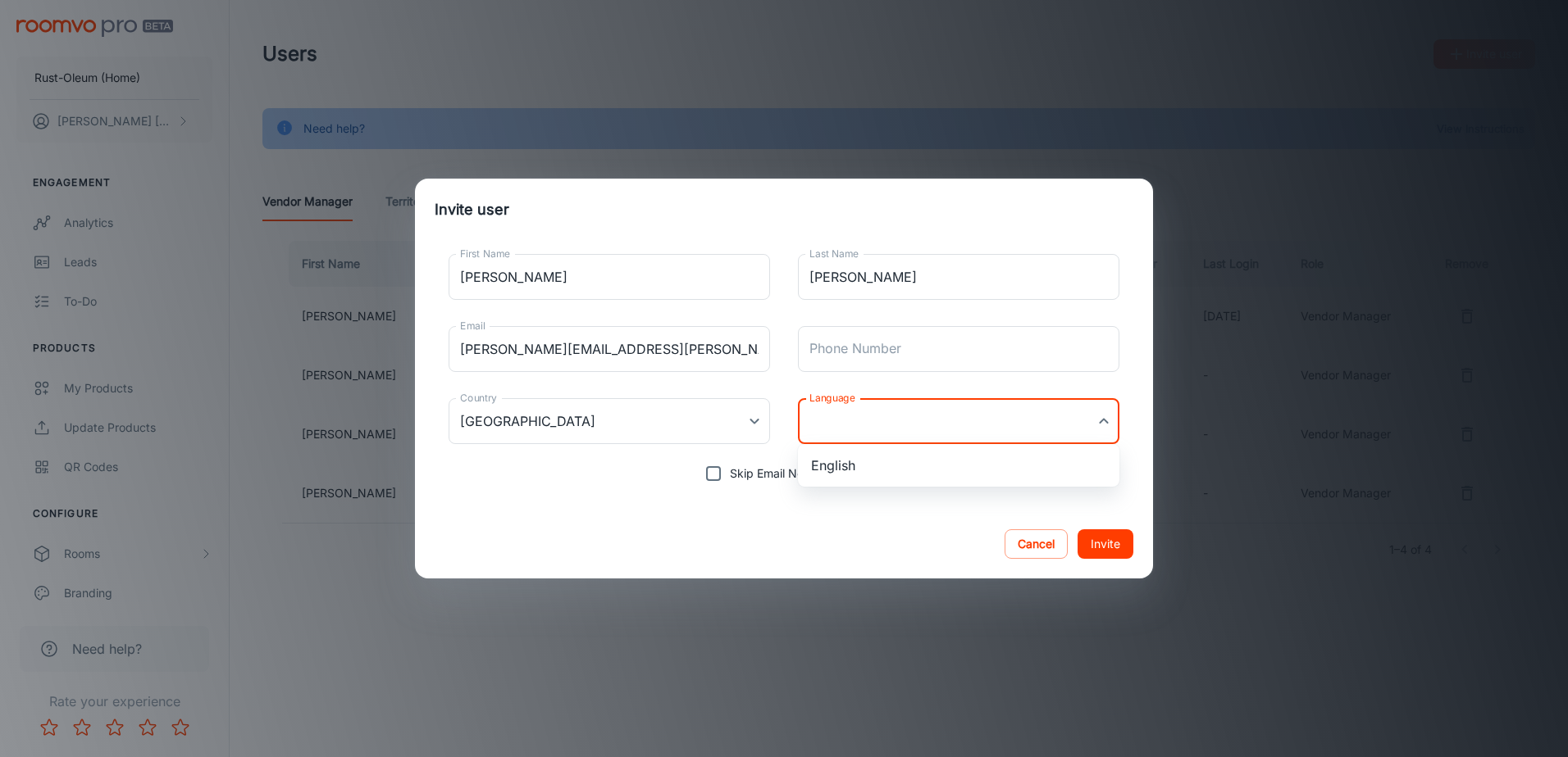
click at [843, 460] on li "English" at bounding box center [958, 466] width 321 height 30
type input "en-us"
click at [1115, 546] on button "Invite" at bounding box center [1105, 544] width 56 height 30
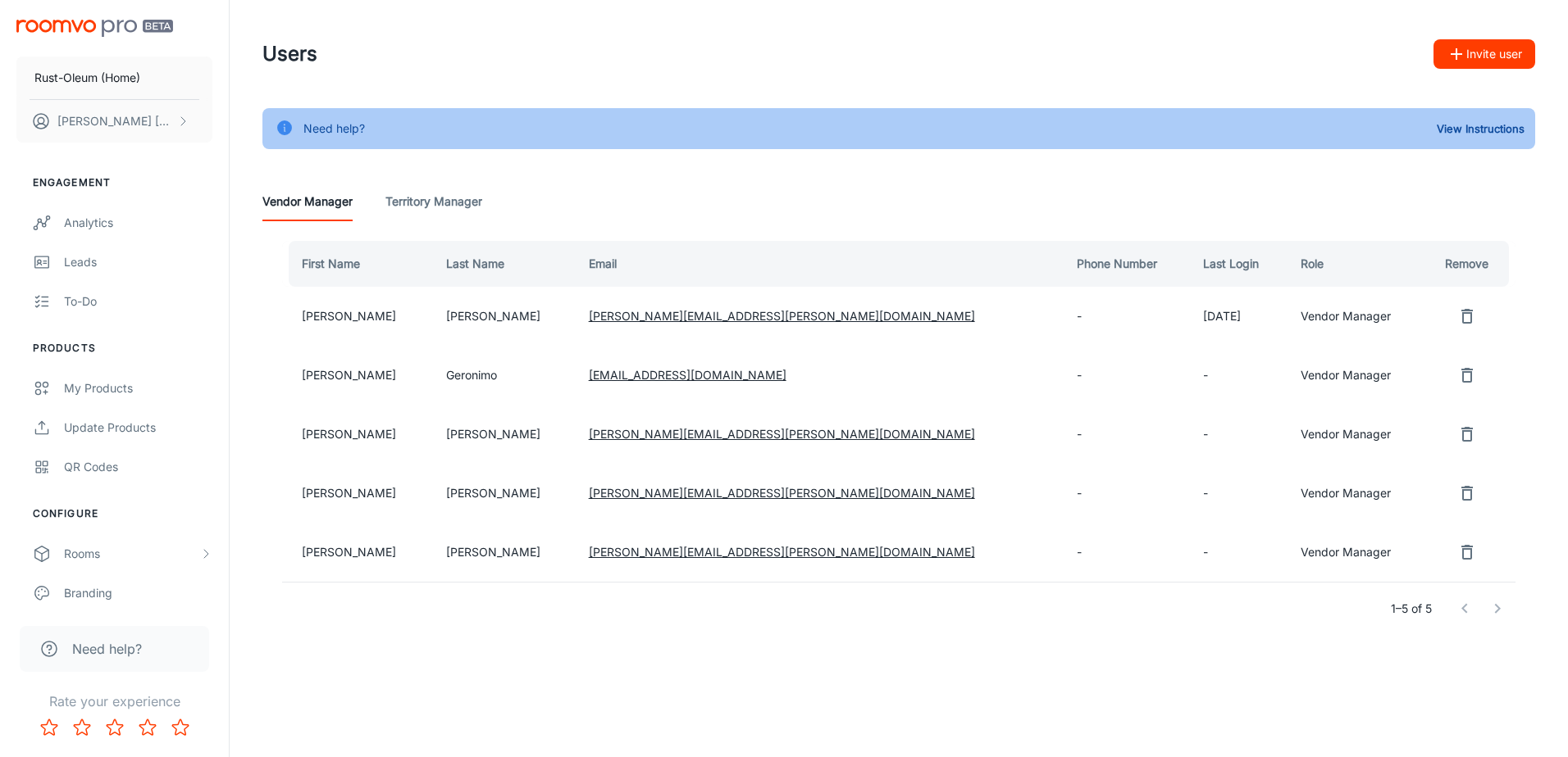
click at [1475, 50] on button "Invite user" at bounding box center [1484, 54] width 102 height 30
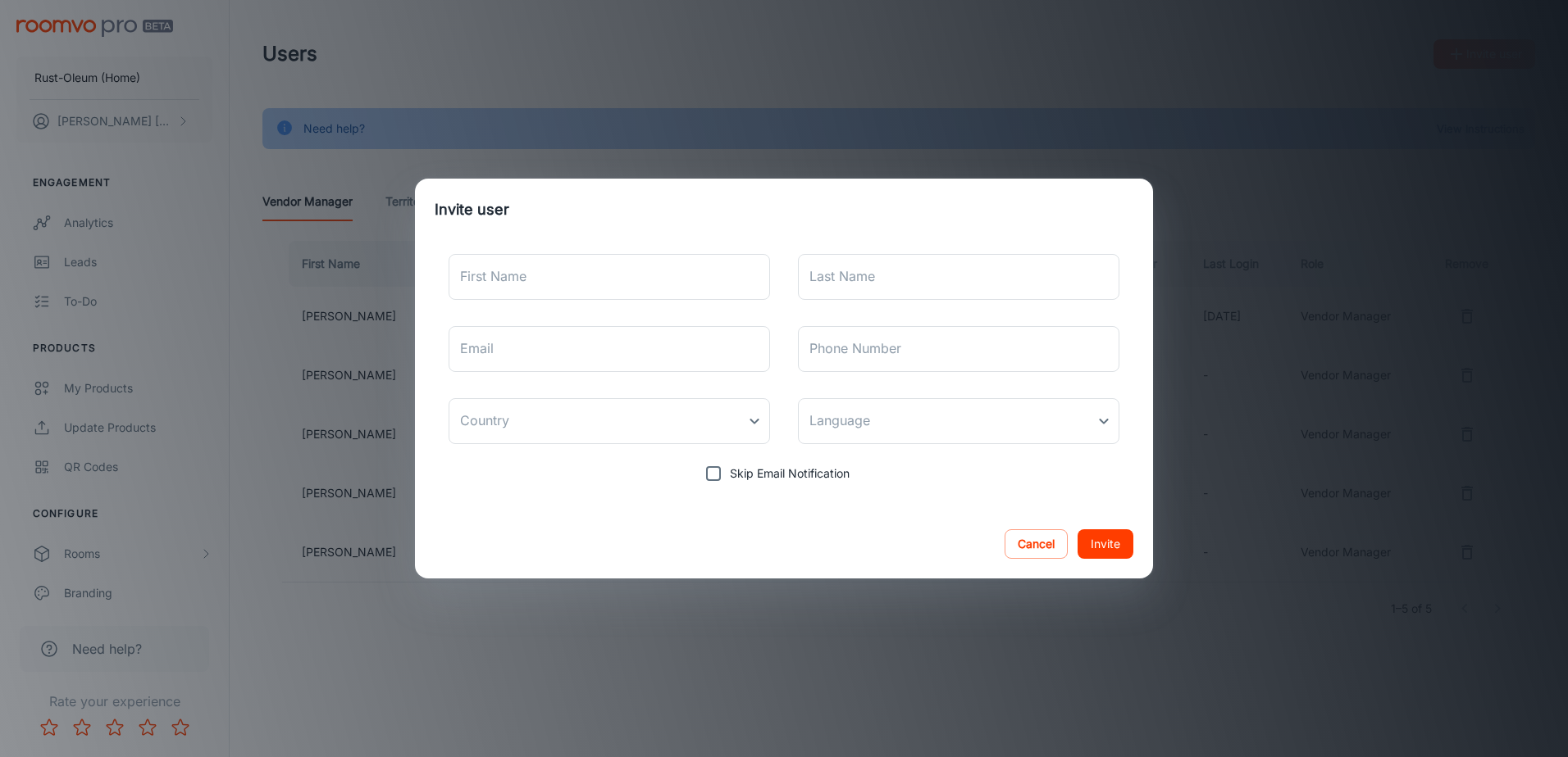
drag, startPoint x: 482, startPoint y: 268, endPoint x: 548, endPoint y: 245, distance: 69.9
click at [483, 268] on input "First Name" at bounding box center [609, 277] width 321 height 46
type input "[PERSON_NAME]"
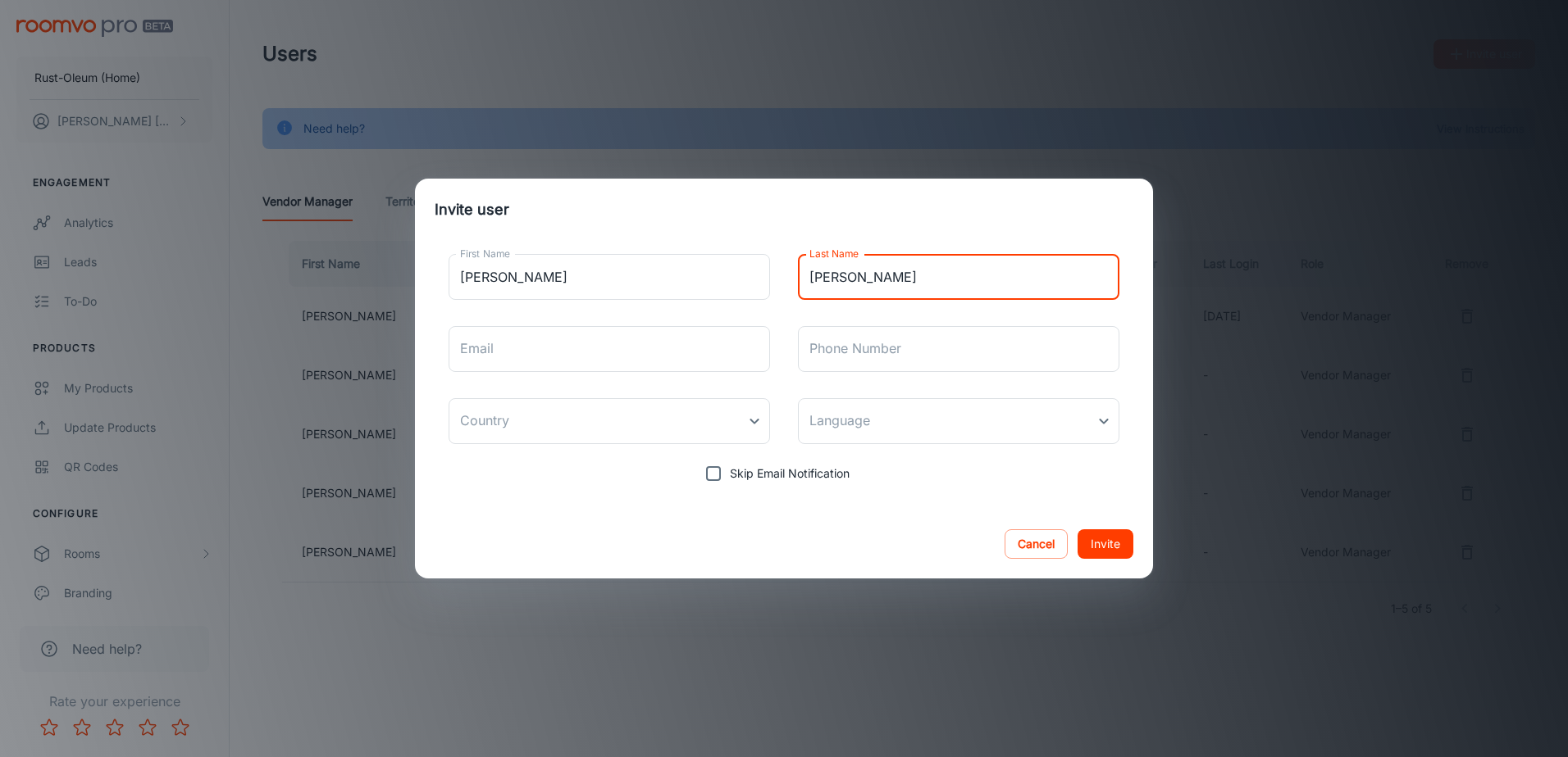
type input "[PERSON_NAME]"
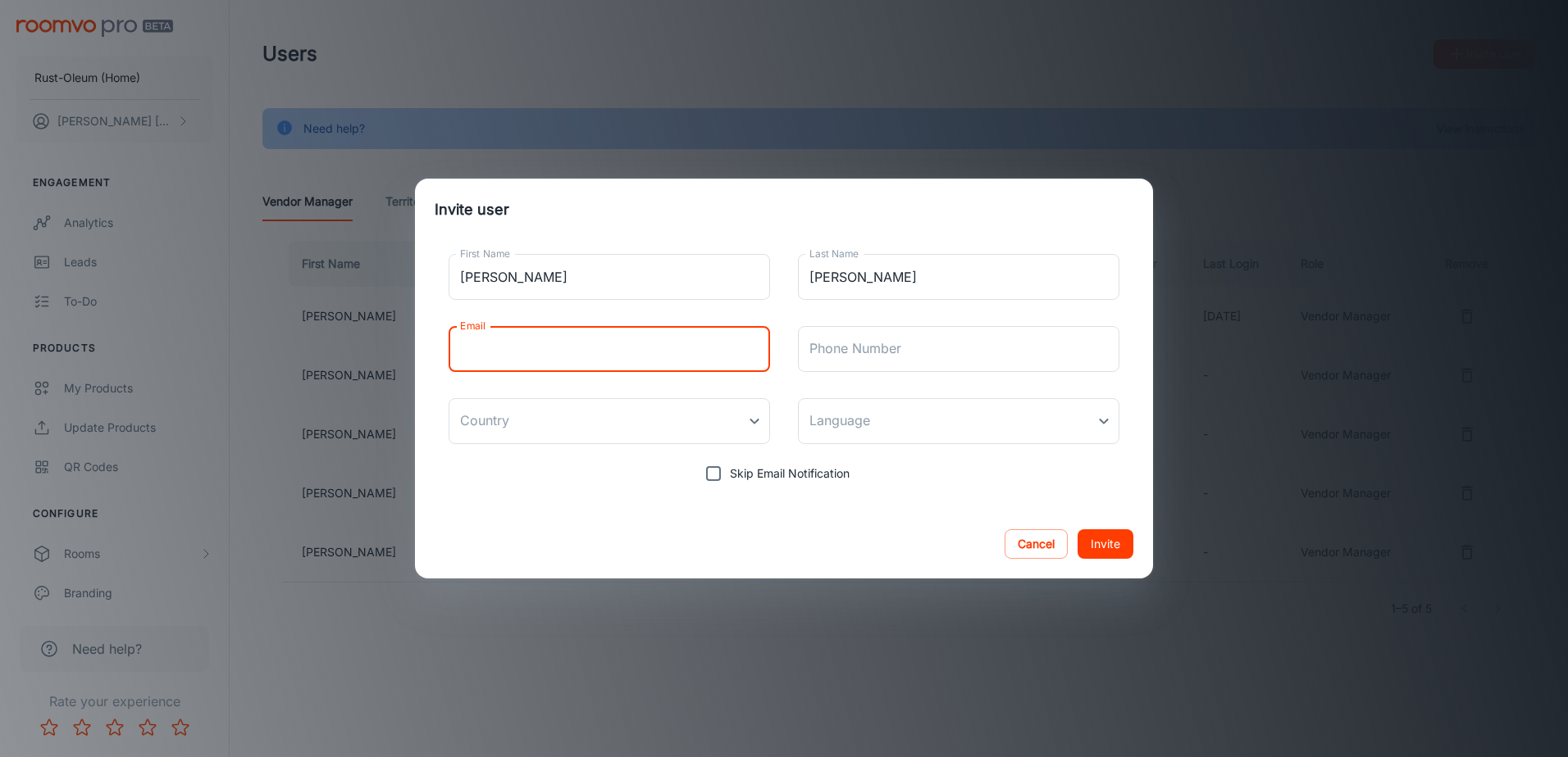
paste input "[PERSON_NAME][EMAIL_ADDRESS][PERSON_NAME][DOMAIN_NAME]"
type input "[PERSON_NAME][EMAIL_ADDRESS][PERSON_NAME][DOMAIN_NAME]"
click at [764, 424] on body "Rust-Oleum (Home) [PERSON_NAME] Engagement Analytics Leads To-do Products My Pr…" at bounding box center [784, 378] width 1568 height 757
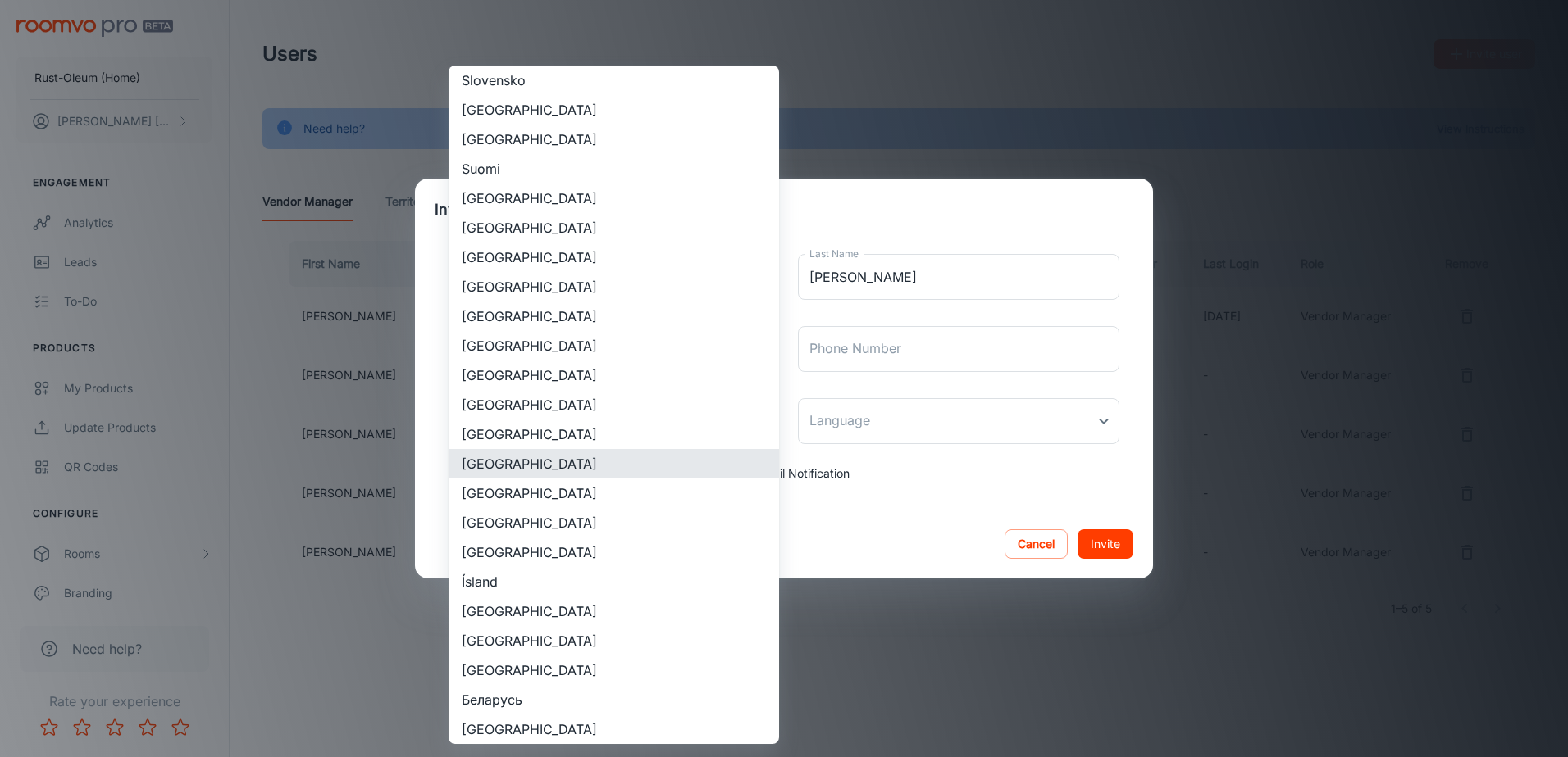
type input "[GEOGRAPHIC_DATA]"
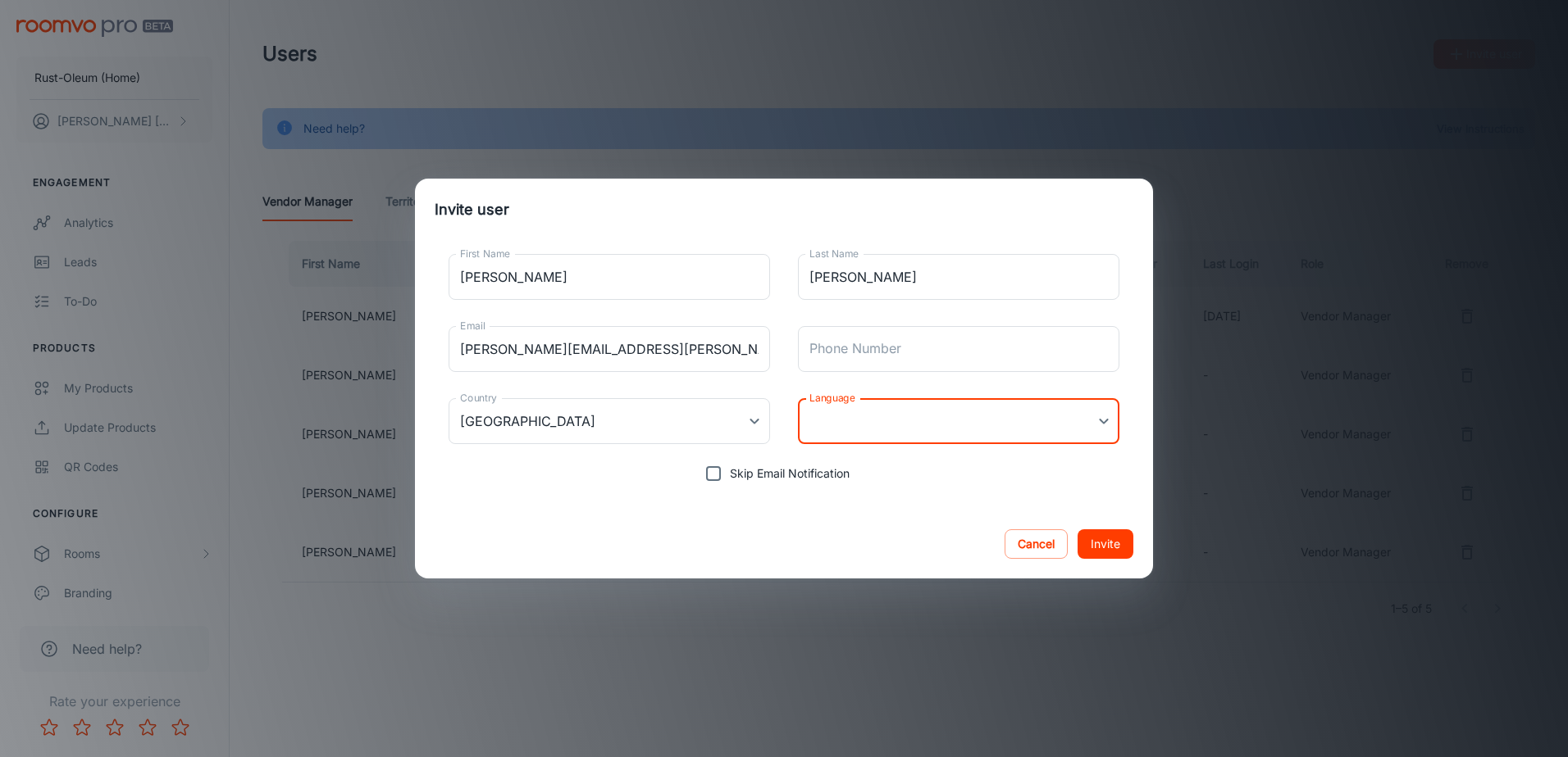
click at [980, 431] on body "Rust-Oleum (Home) [PERSON_NAME] Engagement Analytics Leads To-do Products My Pr…" at bounding box center [784, 378] width 1568 height 757
click at [866, 469] on li "English" at bounding box center [958, 466] width 321 height 30
type input "en-us"
click at [1113, 540] on button "Invite" at bounding box center [1105, 544] width 56 height 30
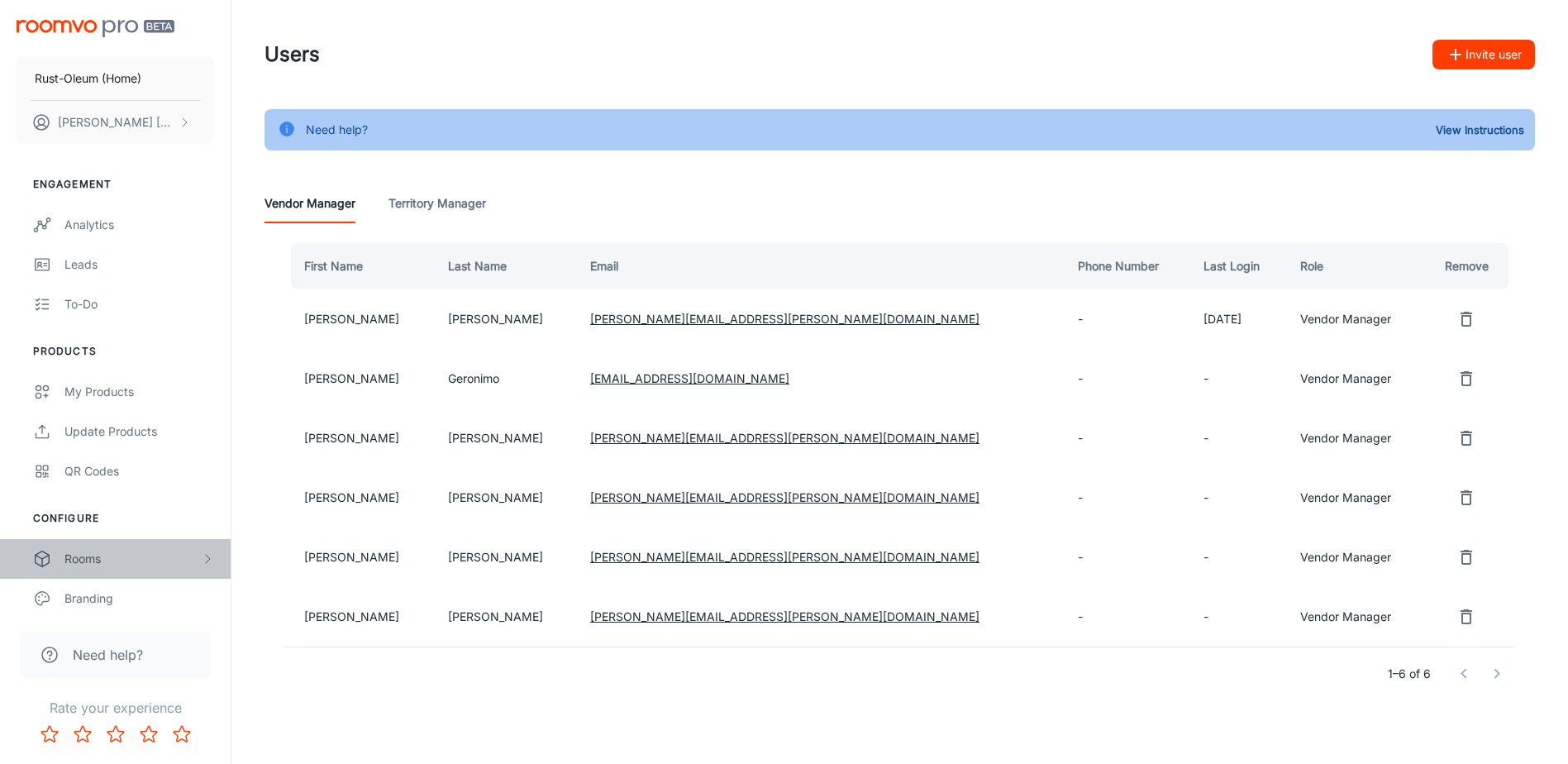
click at [94, 562] on div "Rooms" at bounding box center [132, 559] width 136 height 18
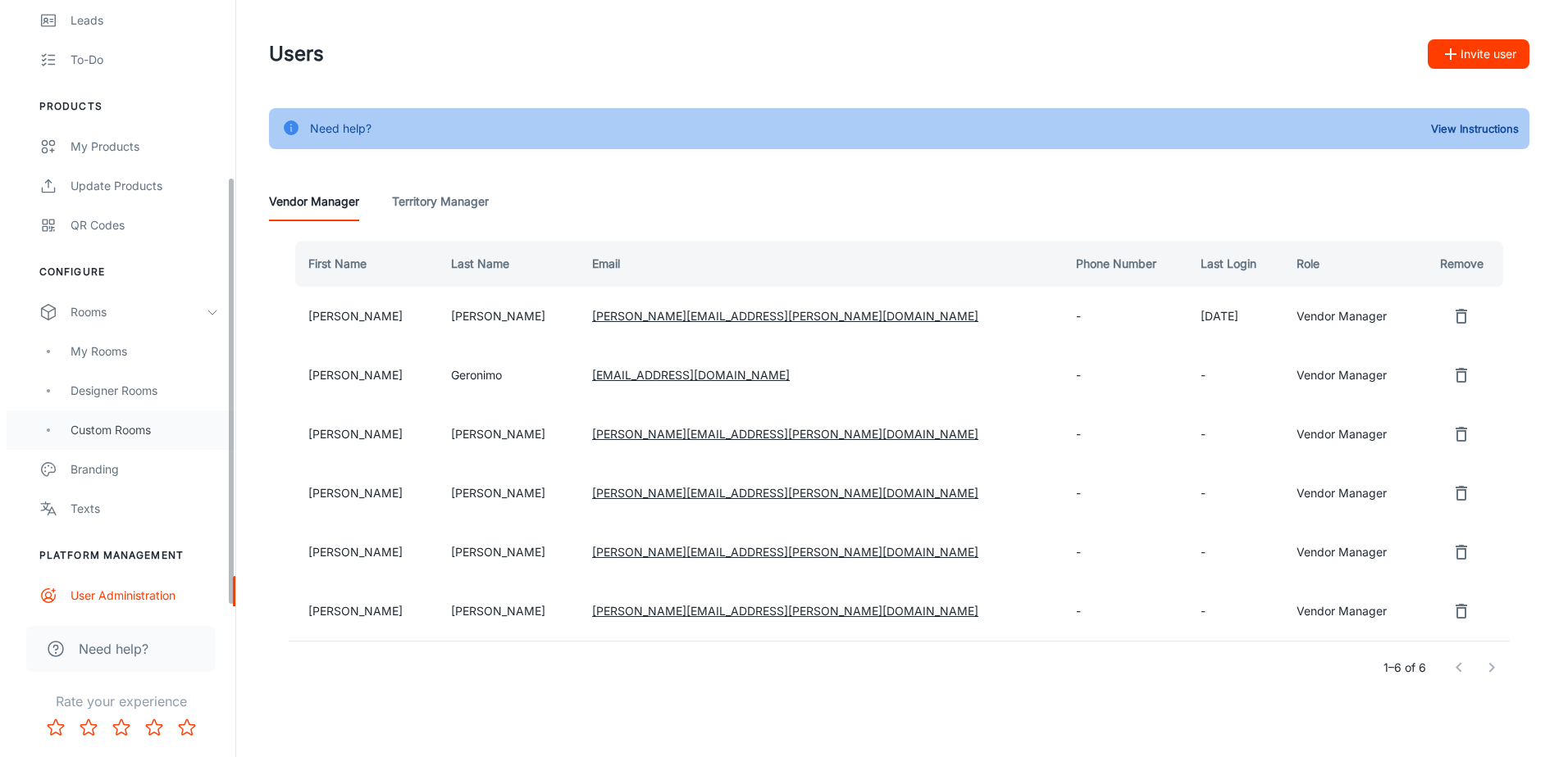
scroll to position [251, 0]
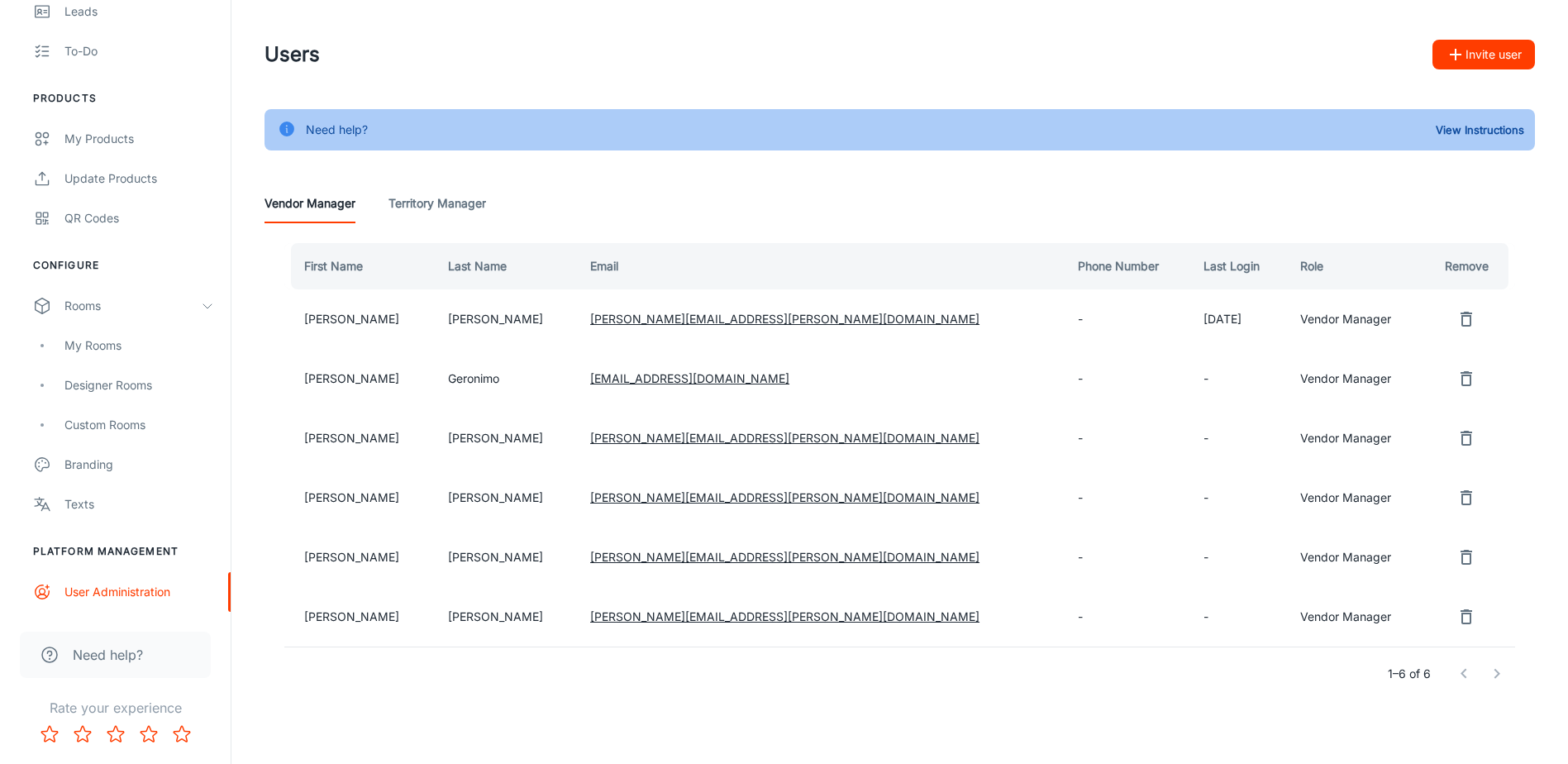
click at [1500, 50] on button "Invite user" at bounding box center [1484, 54] width 103 height 30
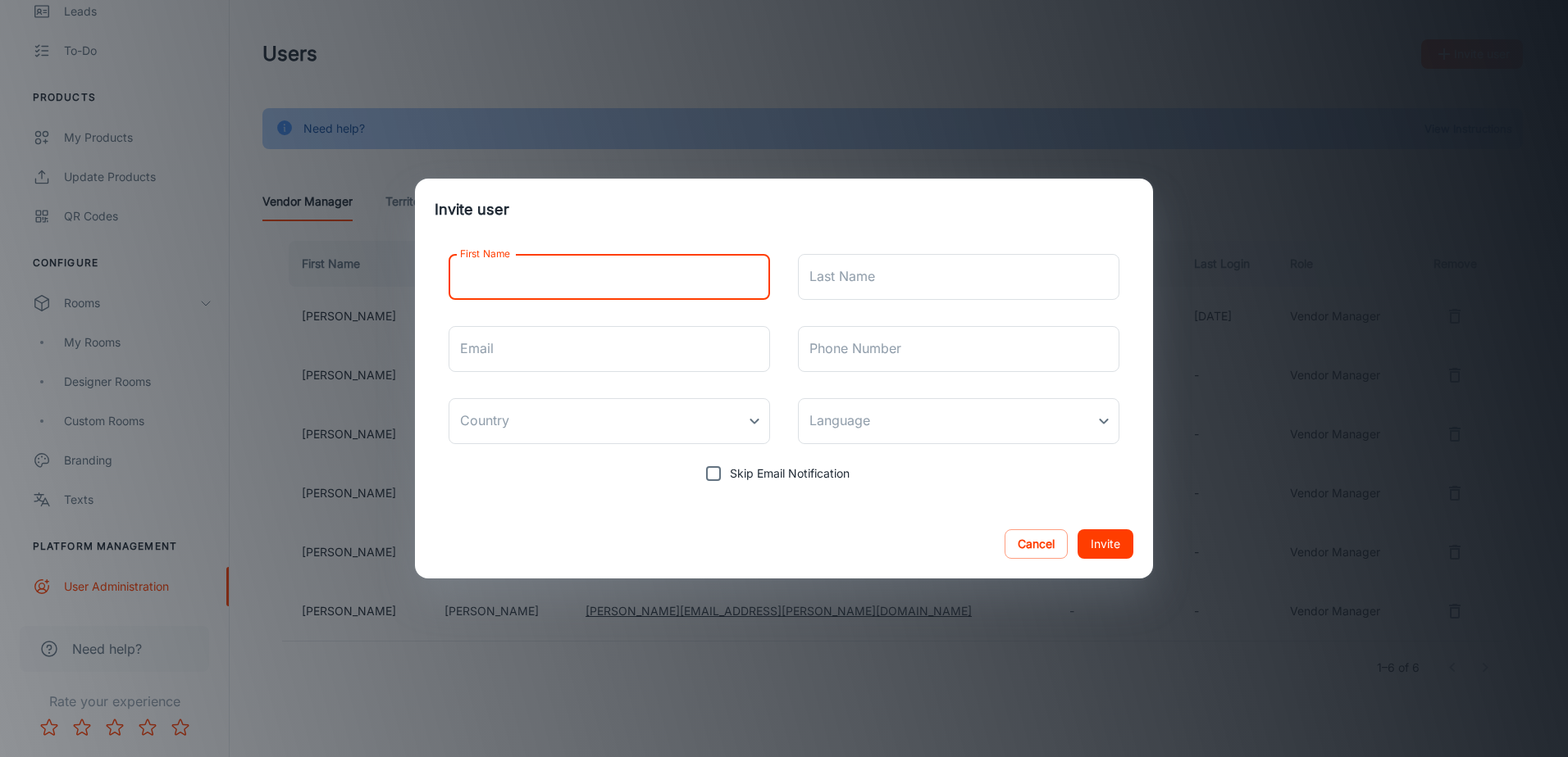
drag, startPoint x: 544, startPoint y: 273, endPoint x: 571, endPoint y: 266, distance: 27.9
click at [544, 272] on input "First Name" at bounding box center [609, 277] width 321 height 46
type input "[PERSON_NAME]"
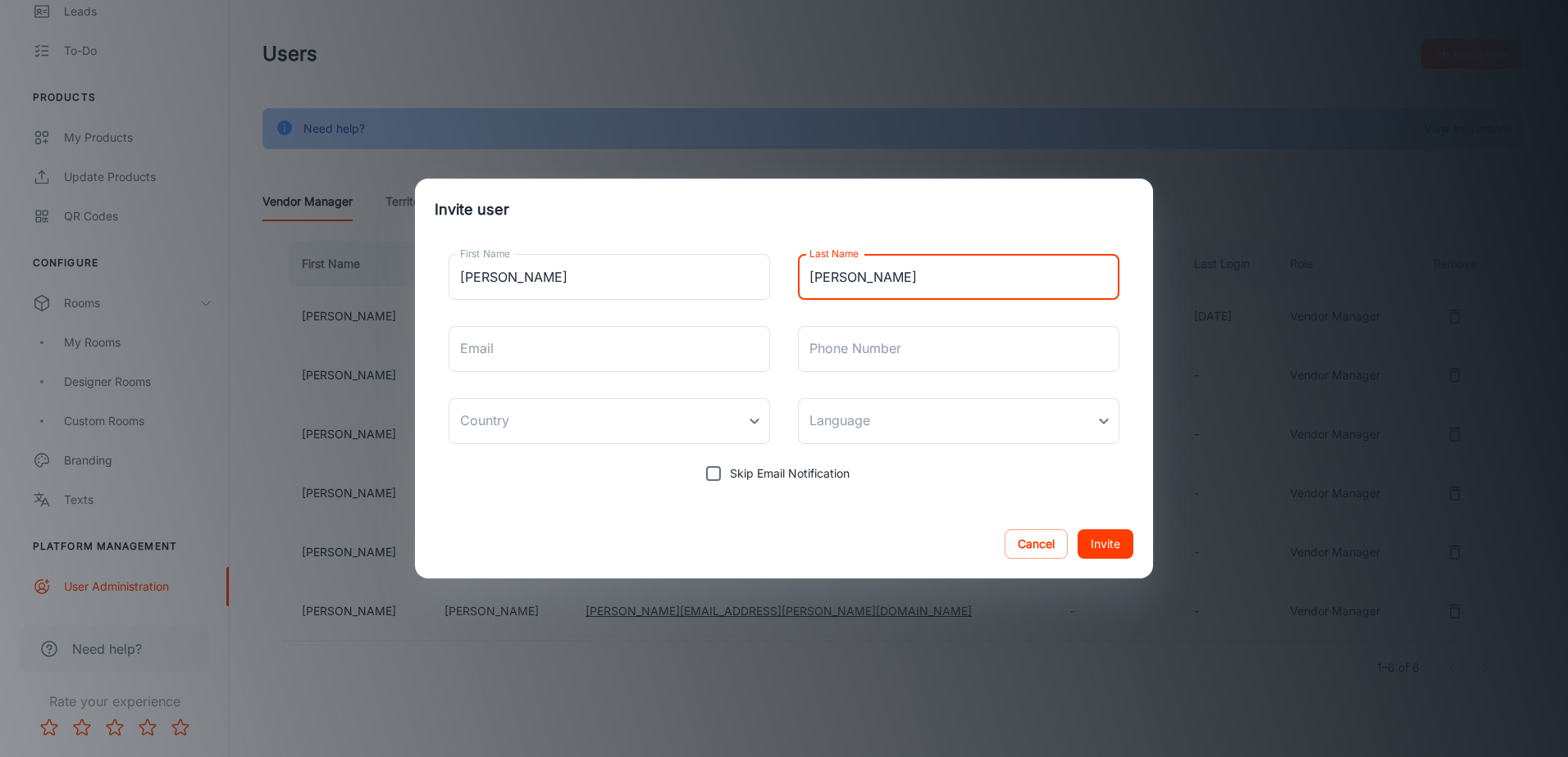
type input "[PERSON_NAME]"
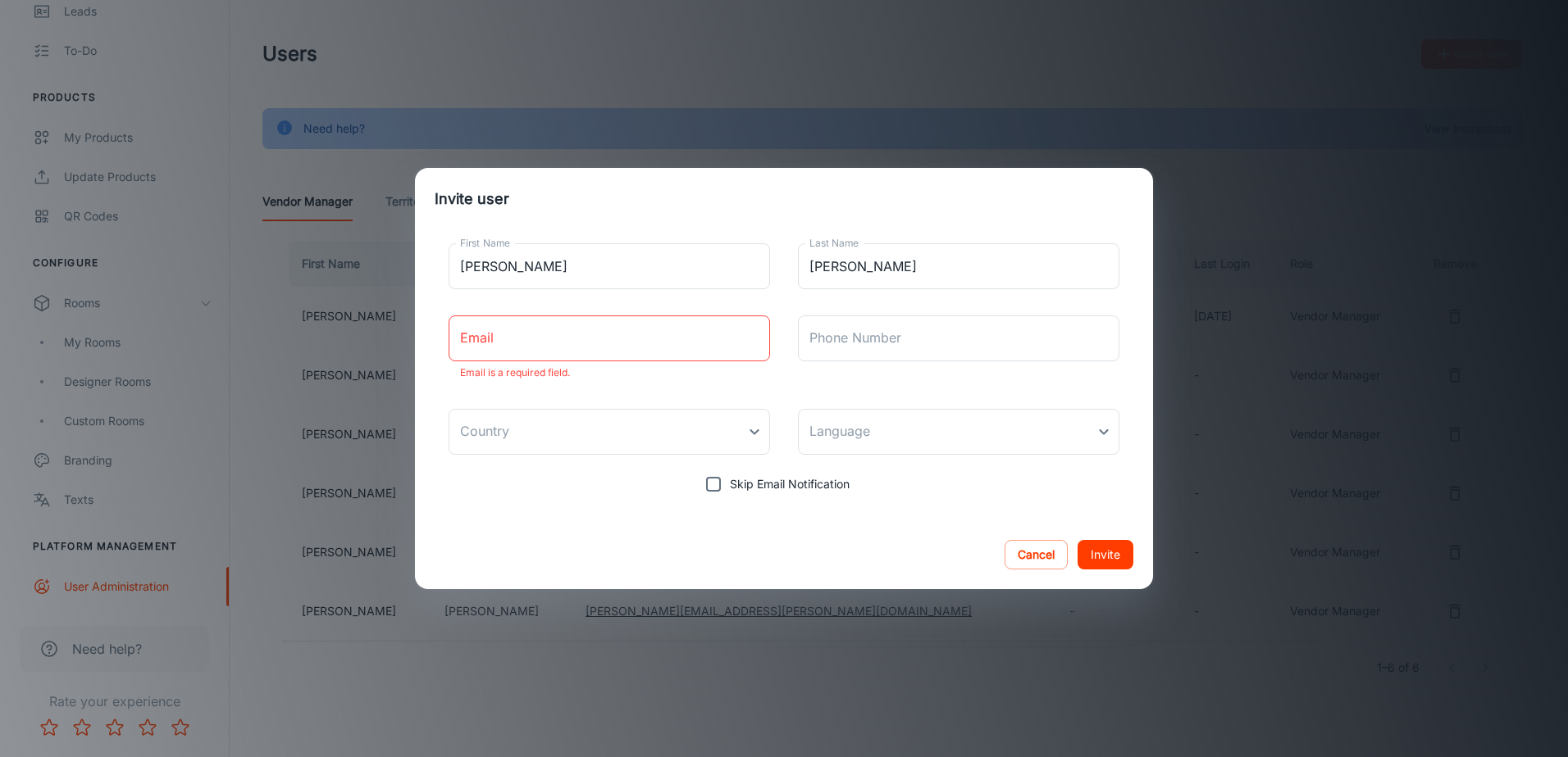
drag, startPoint x: 535, startPoint y: 337, endPoint x: 542, endPoint y: 332, distance: 8.6
click at [542, 332] on input "Email" at bounding box center [609, 338] width 321 height 46
paste input "[PERSON_NAME][EMAIL_ADDRESS][PERSON_NAME][DOMAIN_NAME]"
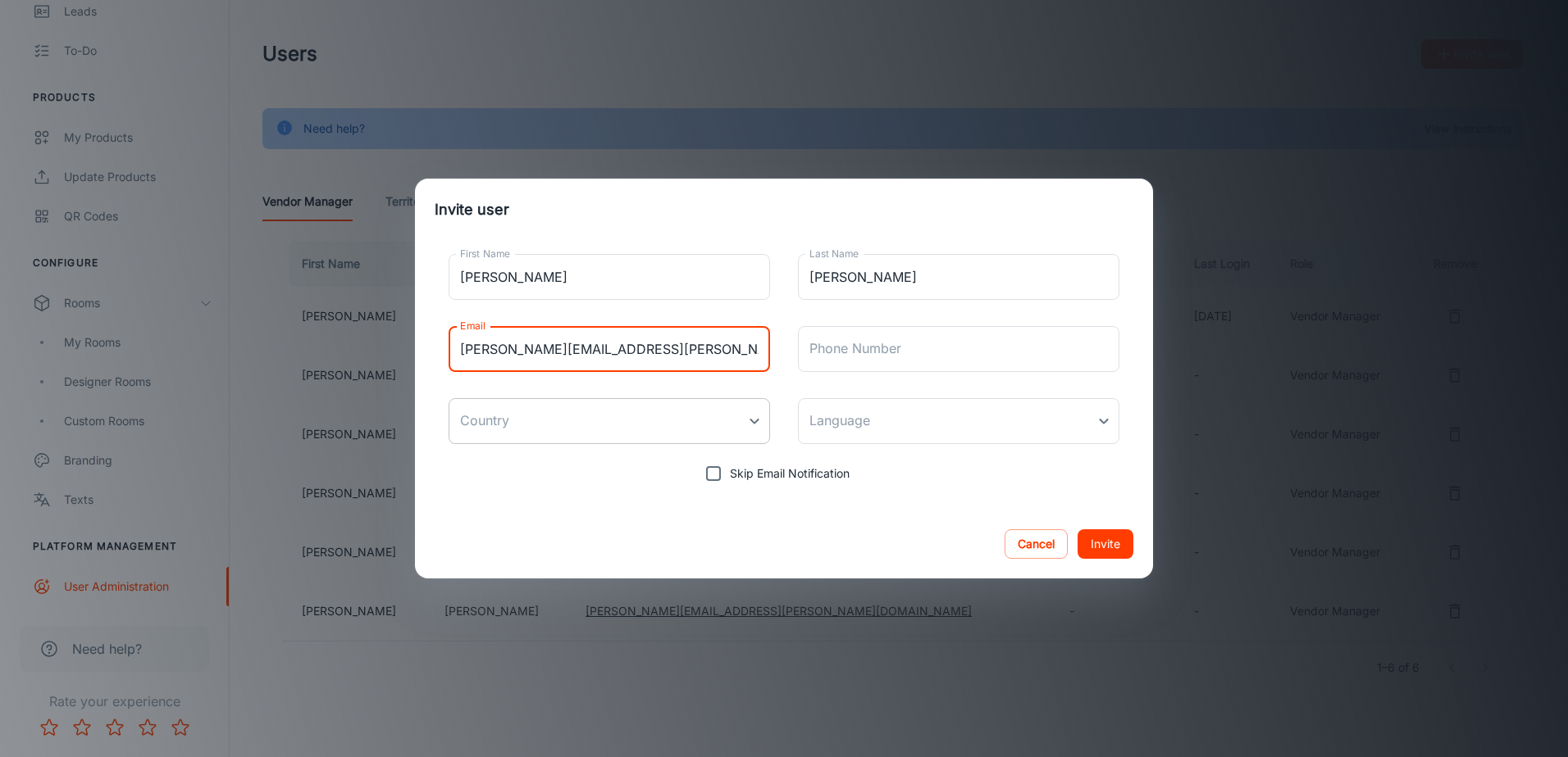
type input "[PERSON_NAME][EMAIL_ADDRESS][PERSON_NAME][DOMAIN_NAME]"
click at [590, 429] on body "Rust-Oleum (Home) [PERSON_NAME] Engagement Analytics Leads To-do Products My Pr…" at bounding box center [784, 378] width 1568 height 757
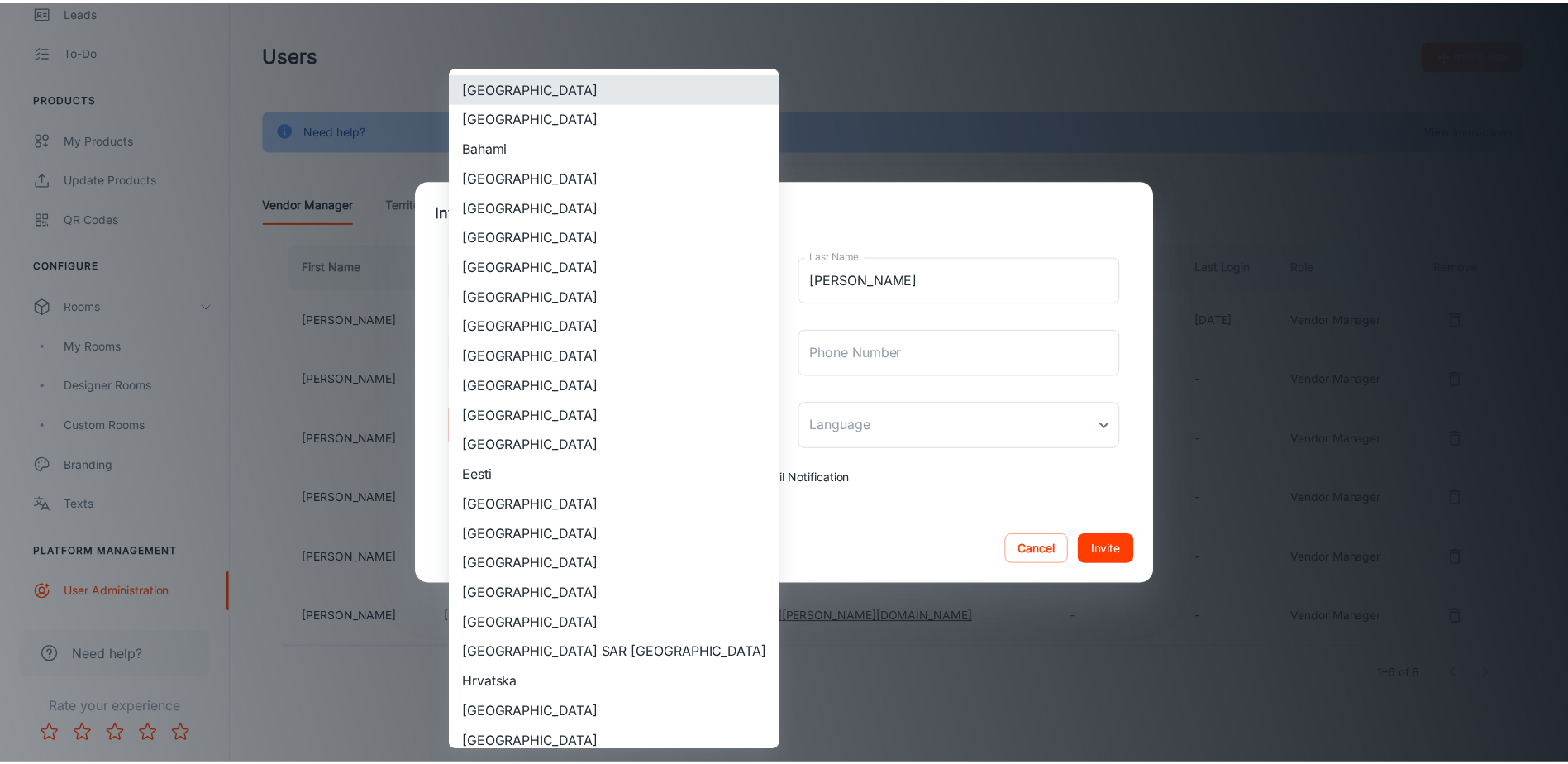
scroll to position [1406, 0]
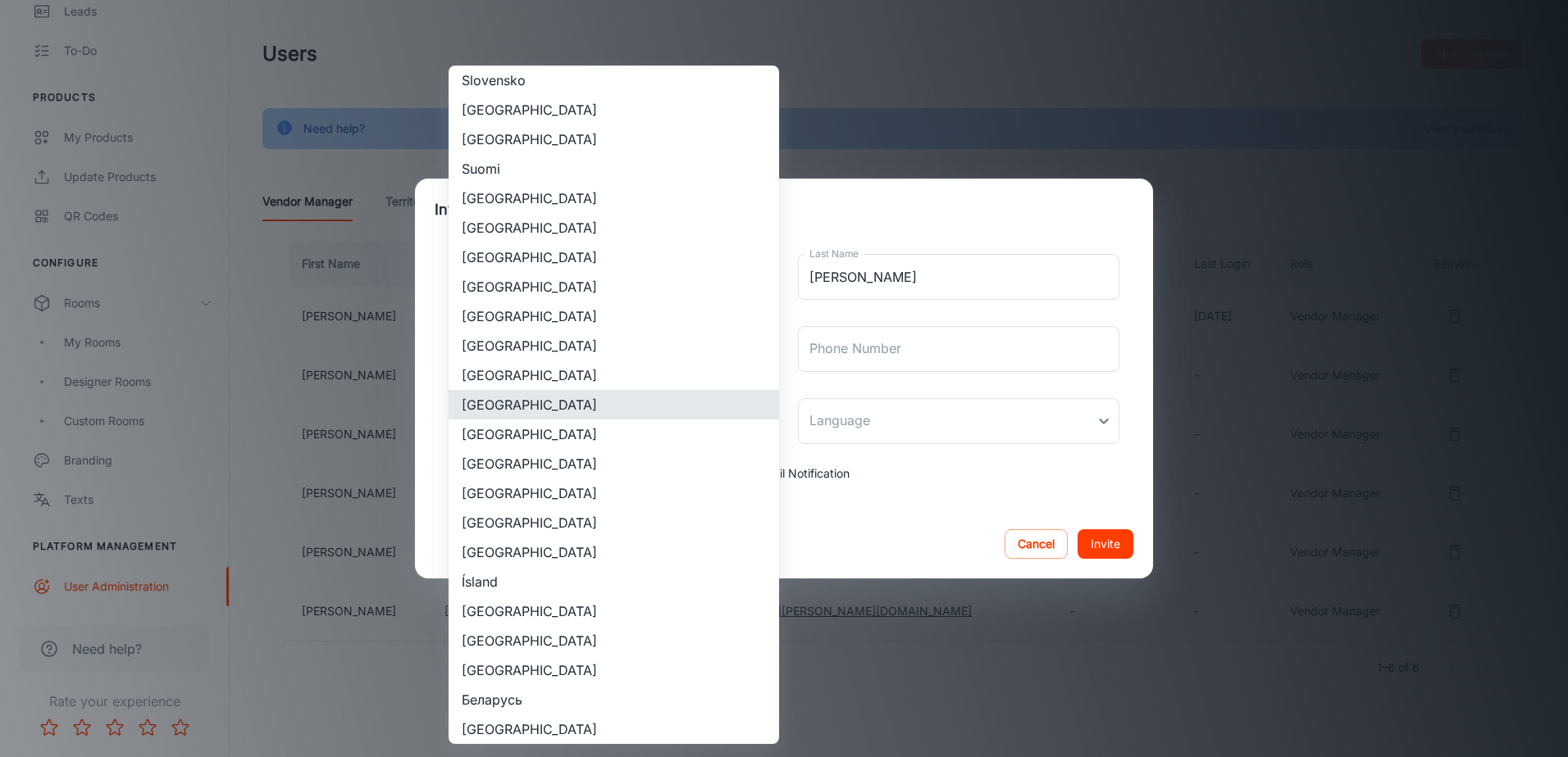
click at [510, 459] on li "[GEOGRAPHIC_DATA]" at bounding box center [614, 464] width 331 height 30
type input "[GEOGRAPHIC_DATA]"
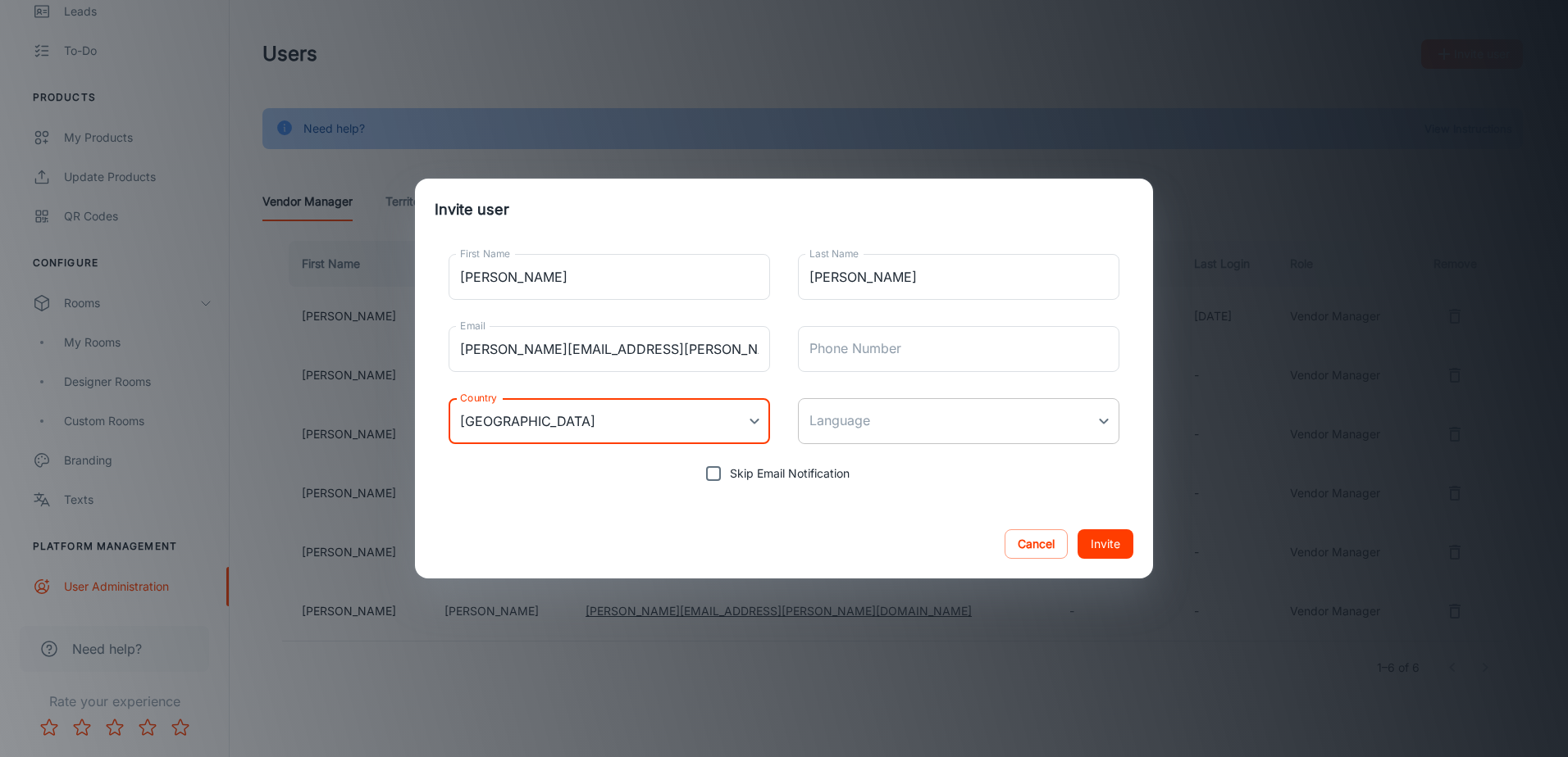
click at [898, 416] on body "Rust-Oleum (Home) [PERSON_NAME] Engagement Analytics Leads To-do Products My Pr…" at bounding box center [784, 378] width 1568 height 757
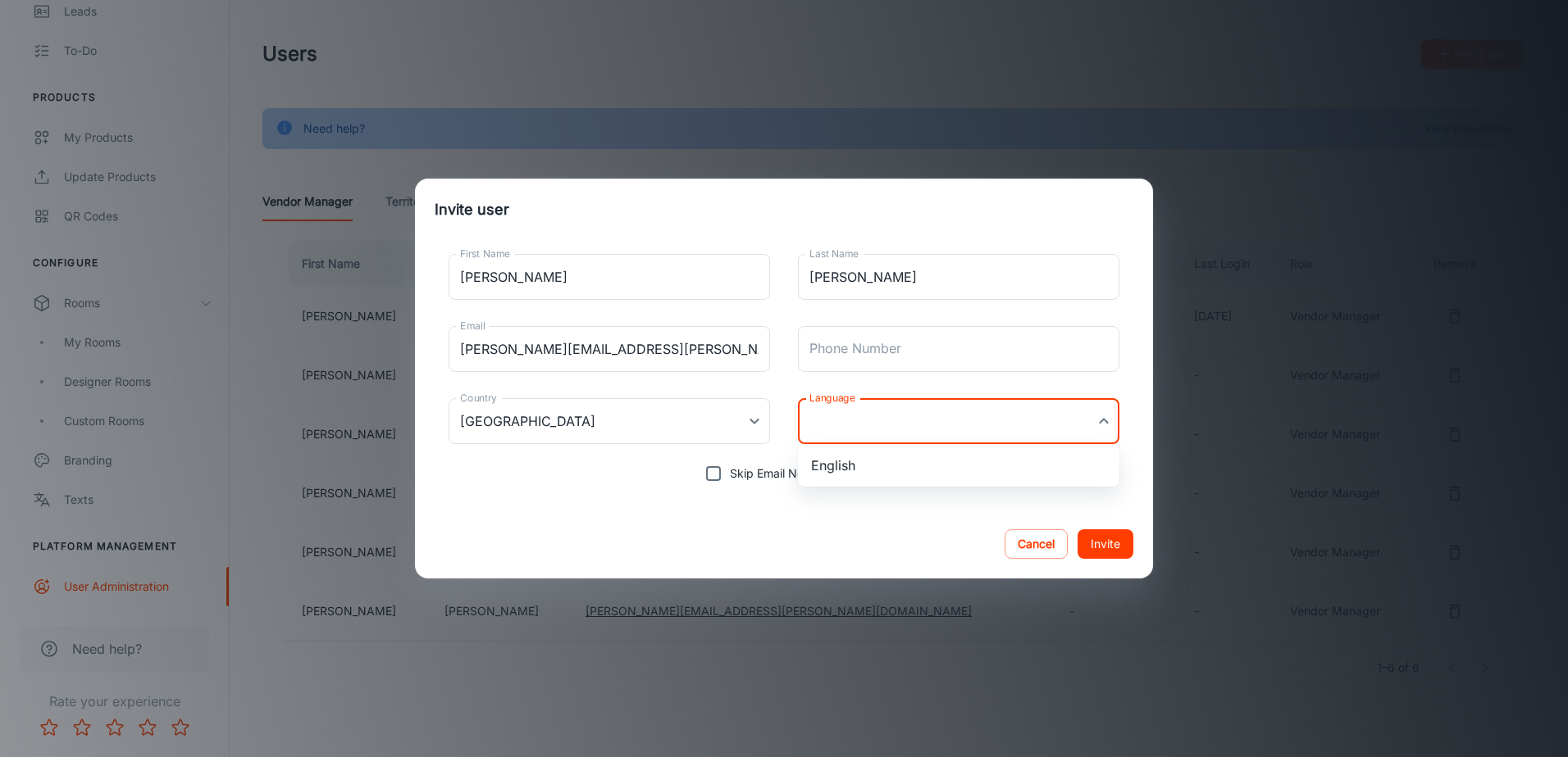
click at [892, 472] on li "English" at bounding box center [958, 466] width 321 height 30
type input "en-us"
click at [1114, 546] on button "Invite" at bounding box center [1105, 544] width 56 height 30
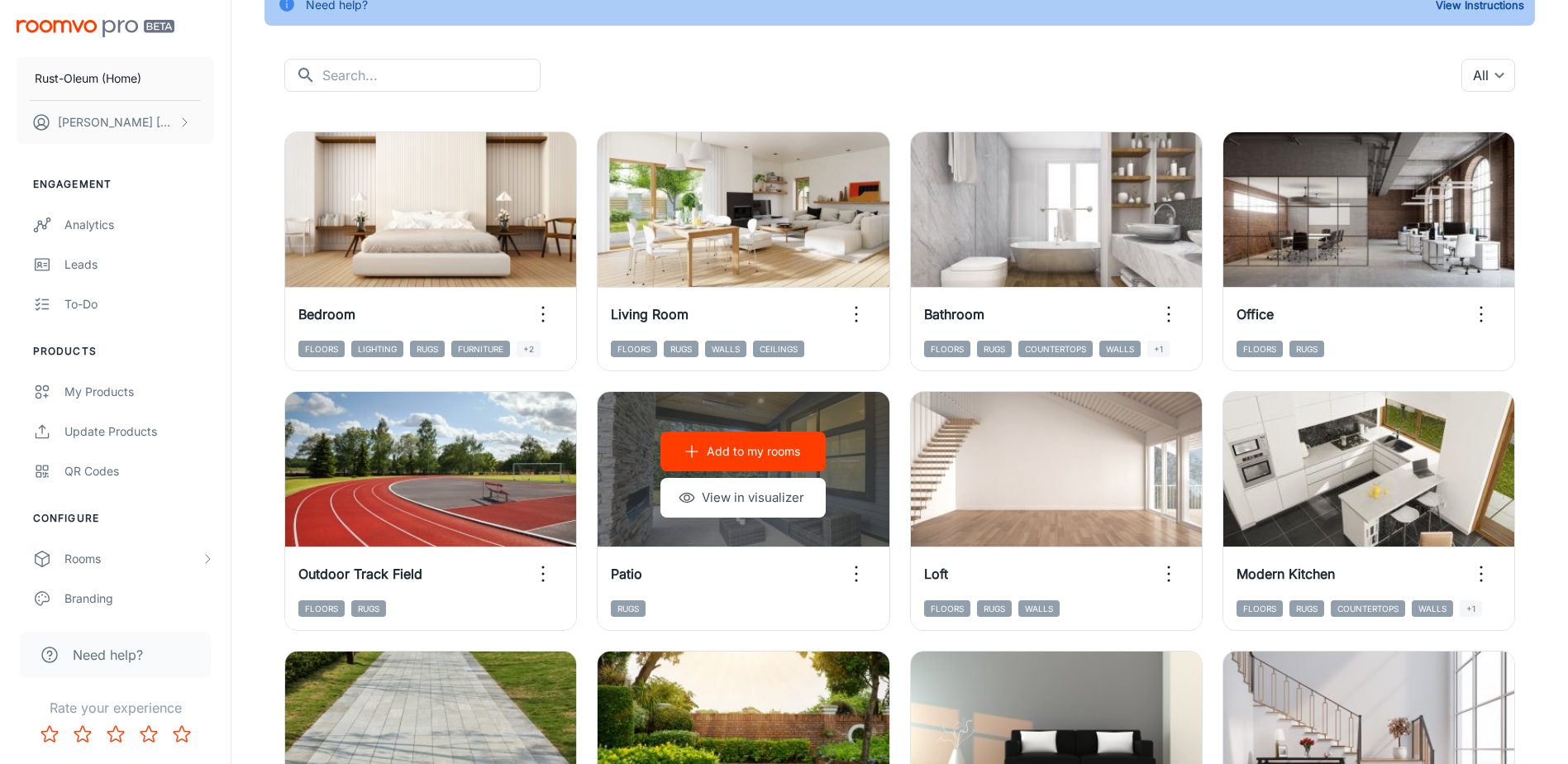
scroll to position [249, 0]
